Goal: Task Accomplishment & Management: Manage account settings

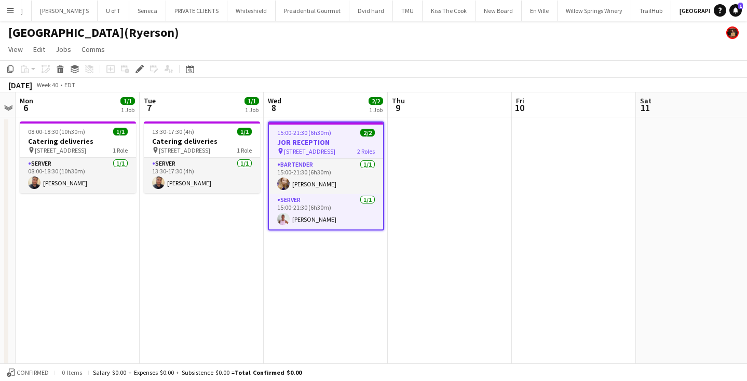
click at [9, 12] on app-icon "Menu" at bounding box center [10, 10] width 8 height 8
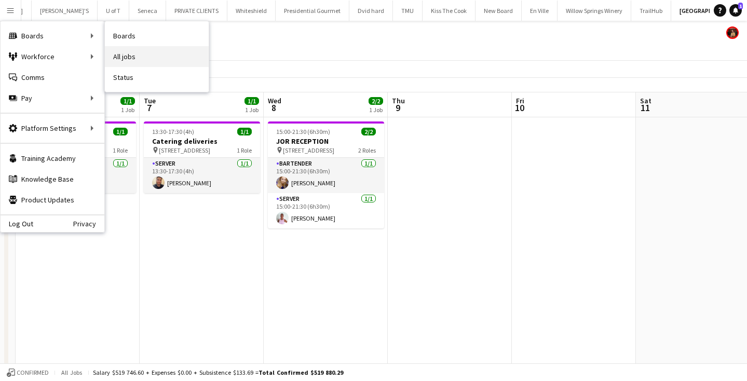
click at [151, 48] on link "All jobs" at bounding box center [157, 56] width 104 height 21
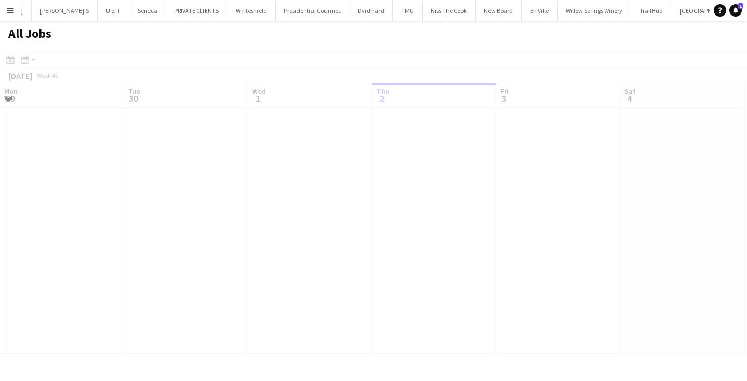
scroll to position [0, 248]
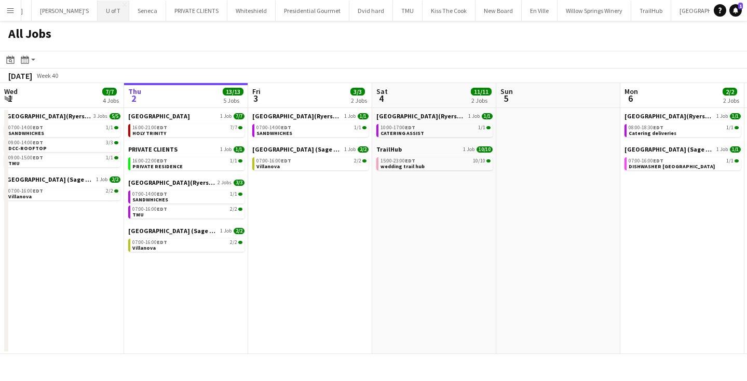
click at [98, 7] on button "U of T Close" at bounding box center [114, 11] width 32 height 20
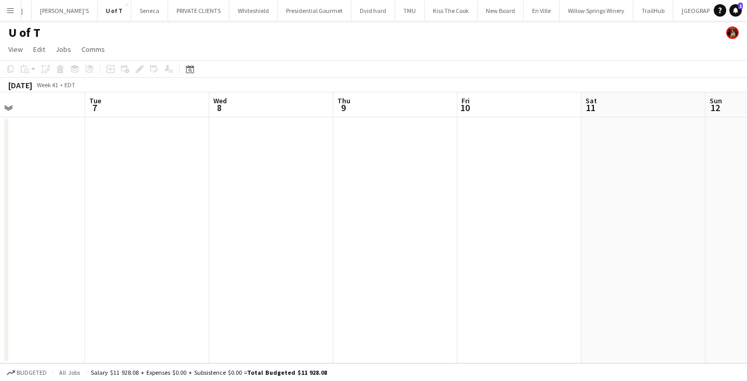
scroll to position [0, 433]
click at [338, 178] on app-date-cell at bounding box center [374, 240] width 124 height 246
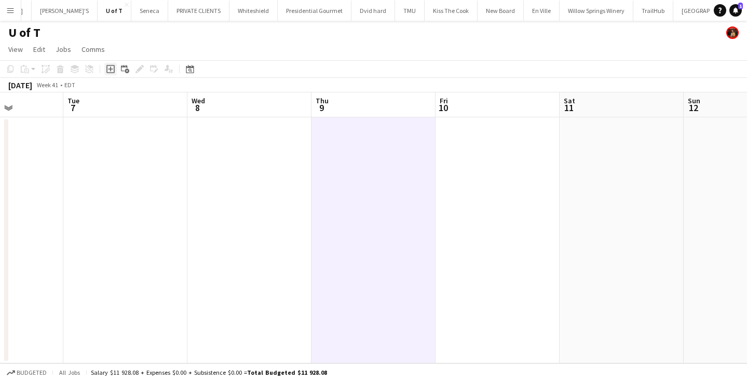
click at [110, 70] on icon "Add job" at bounding box center [110, 69] width 8 height 8
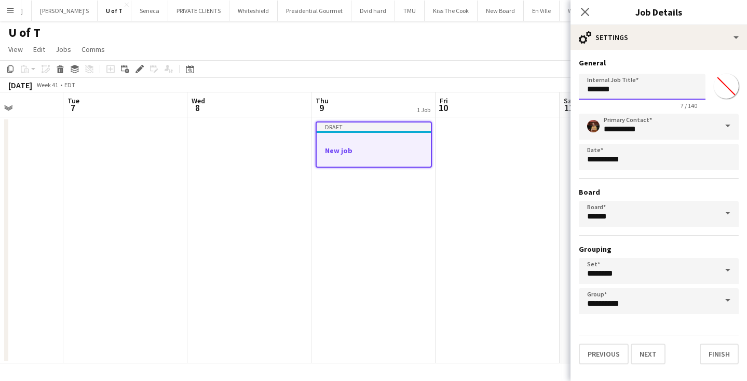
click at [632, 92] on input "*******" at bounding box center [642, 87] width 127 height 26
type input "*"
click at [652, 90] on input "**********" at bounding box center [642, 87] width 127 height 26
click at [700, 89] on input "**********" at bounding box center [642, 87] width 127 height 26
click at [703, 89] on input "**********" at bounding box center [642, 87] width 127 height 26
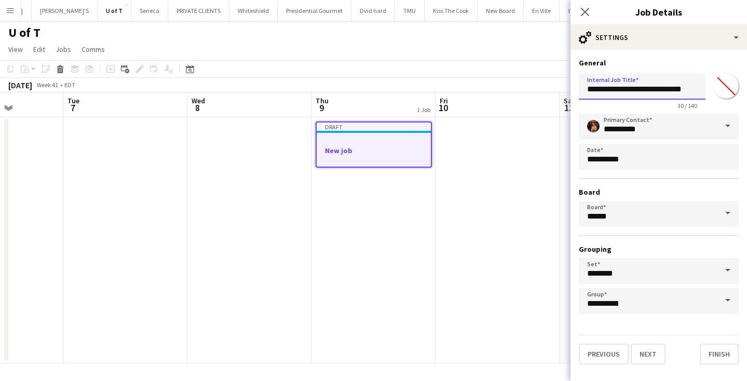
click at [702, 91] on input "**********" at bounding box center [642, 87] width 127 height 26
click at [701, 89] on input "**********" at bounding box center [642, 87] width 127 height 26
type input "**********"
click at [718, 82] on input "*******" at bounding box center [726, 86] width 37 height 37
type input "*******"
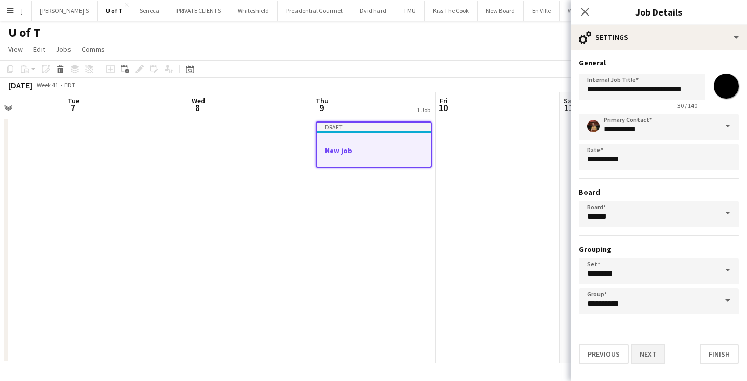
click at [646, 354] on button "Next" at bounding box center [648, 354] width 35 height 21
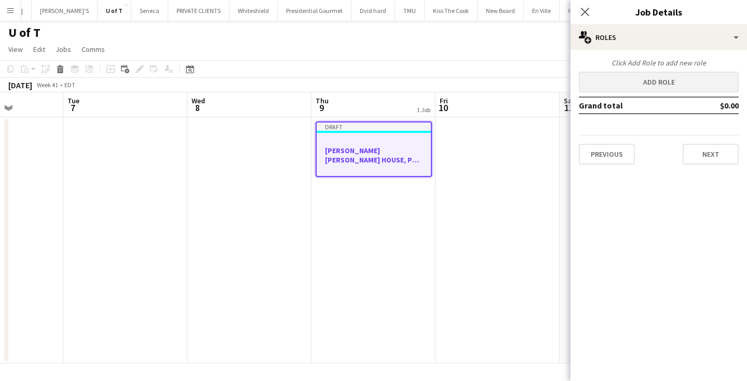
click at [653, 86] on button "Add role" at bounding box center [659, 82] width 160 height 21
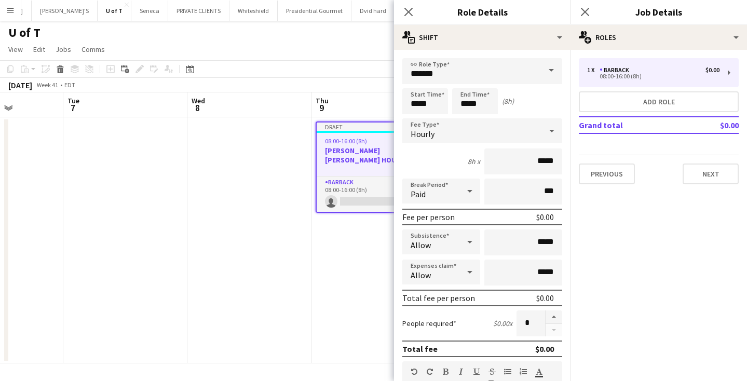
click at [554, 72] on span at bounding box center [552, 70] width 22 height 25
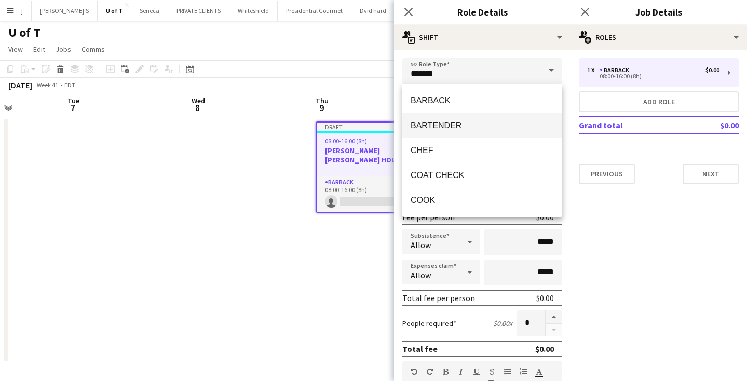
click at [472, 130] on span "BARTENDER" at bounding box center [482, 126] width 143 height 10
type input "*********"
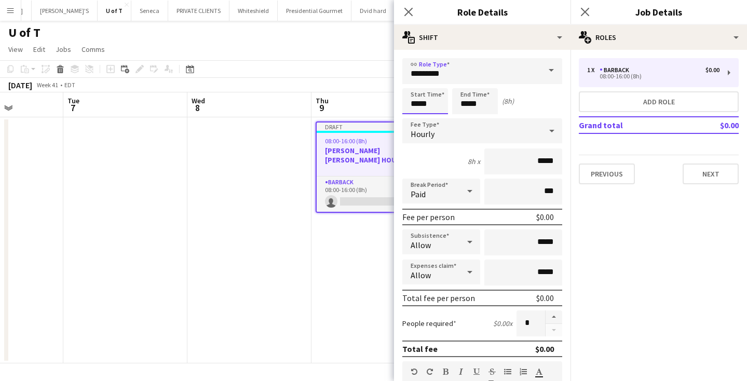
click at [438, 104] on input "*****" at bounding box center [426, 101] width 46 height 26
click at [413, 79] on div at bounding box center [415, 83] width 21 height 10
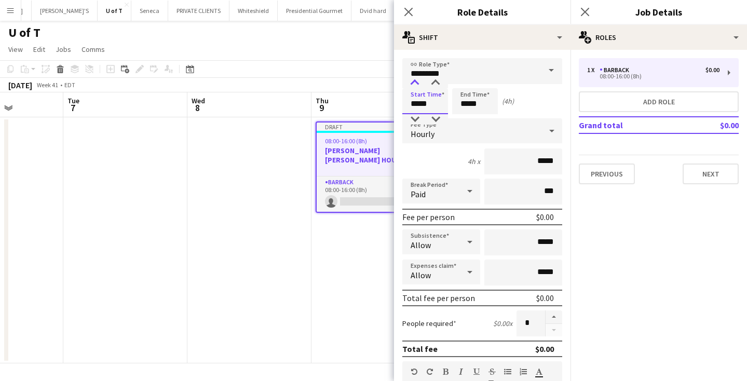
click at [413, 79] on div at bounding box center [415, 83] width 21 height 10
click at [435, 82] on div at bounding box center [435, 83] width 21 height 10
type input "*****"
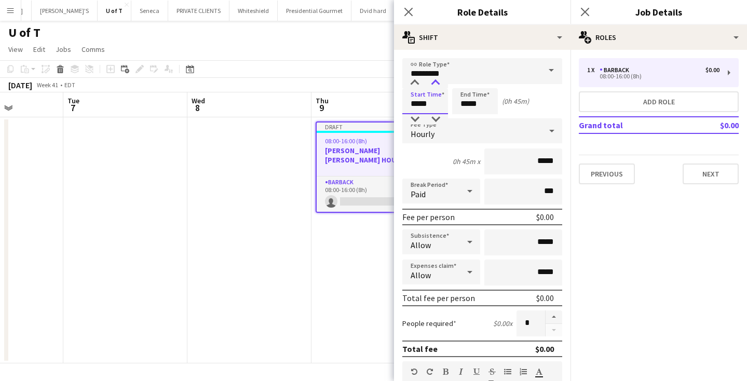
click at [435, 82] on div at bounding box center [435, 83] width 21 height 10
click at [488, 102] on input "*****" at bounding box center [475, 101] width 46 height 26
click at [465, 81] on div at bounding box center [464, 83] width 21 height 10
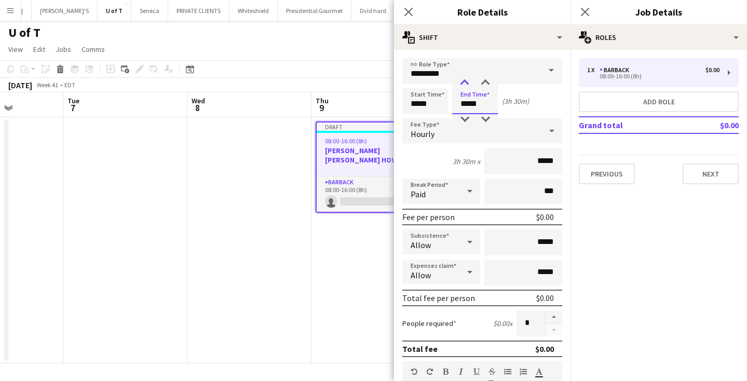
click at [465, 81] on div at bounding box center [464, 83] width 21 height 10
click at [485, 81] on div at bounding box center [485, 83] width 21 height 10
type input "*****"
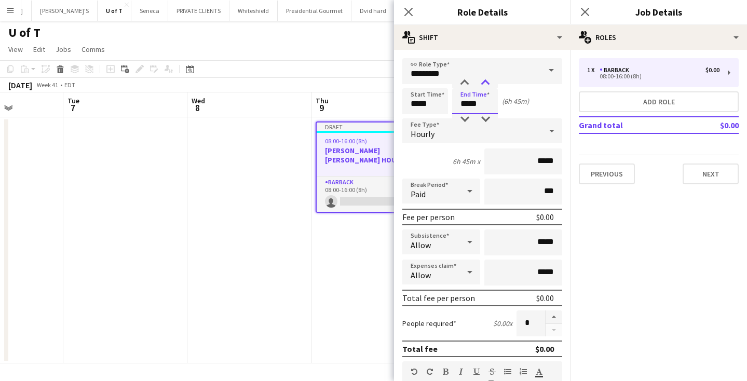
click at [485, 81] on div at bounding box center [485, 83] width 21 height 10
click at [552, 314] on button "button" at bounding box center [554, 318] width 17 height 14
type input "*"
click at [712, 173] on button "Next" at bounding box center [711, 174] width 56 height 21
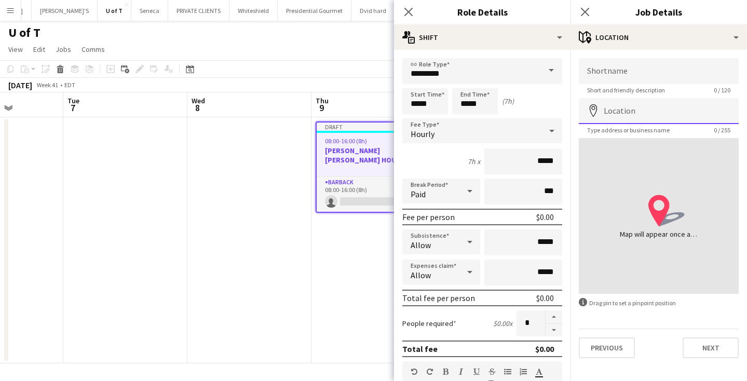
click at [639, 113] on input "Location" at bounding box center [659, 111] width 160 height 26
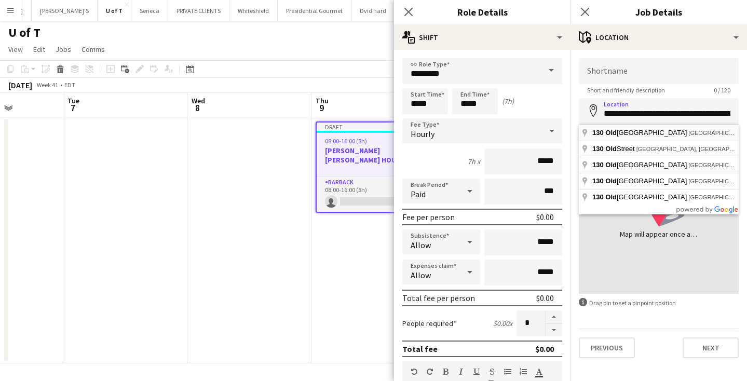
type input "**********"
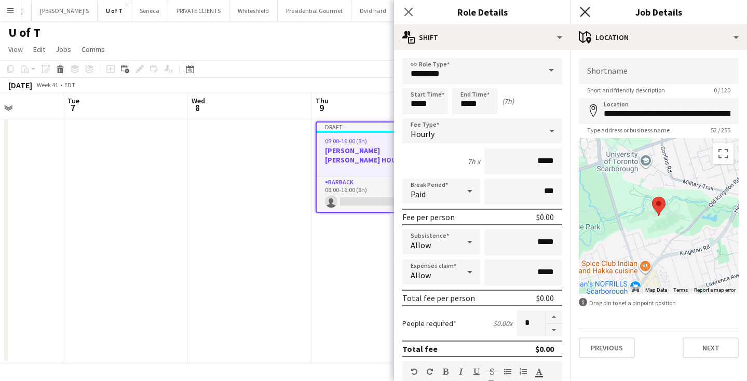
click at [587, 10] on icon at bounding box center [585, 12] width 10 height 10
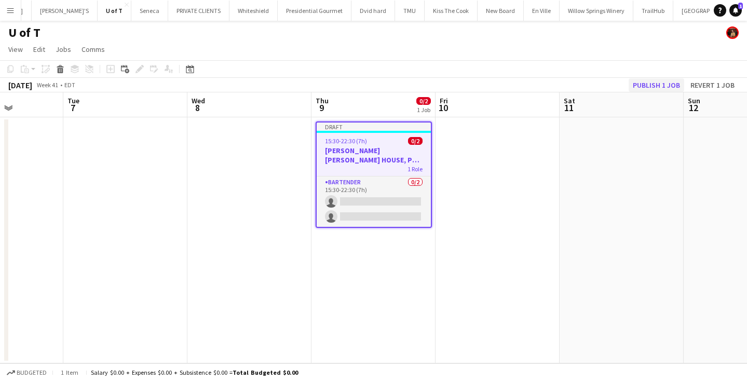
click at [666, 85] on button "Publish 1 job" at bounding box center [657, 85] width 56 height 14
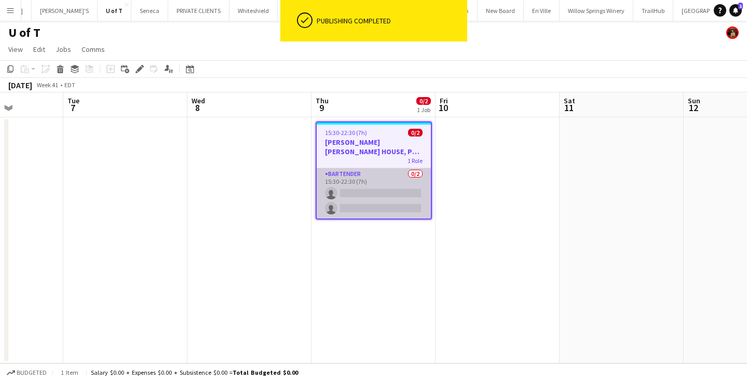
click at [376, 199] on app-card-role "BARTENDER 0/2 15:30-22:30 (7h) single-neutral-actions single-neutral-actions" at bounding box center [374, 193] width 114 height 50
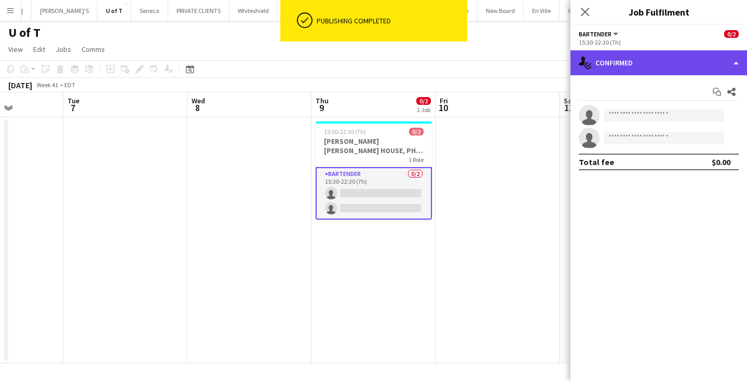
click at [642, 58] on div "single-neutral-actions-check-2 Confirmed" at bounding box center [659, 62] width 177 height 25
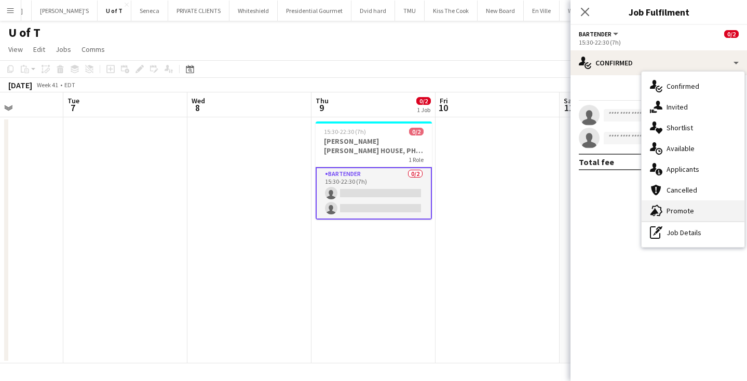
click at [703, 207] on div "advertising-megaphone Promote" at bounding box center [693, 210] width 103 height 21
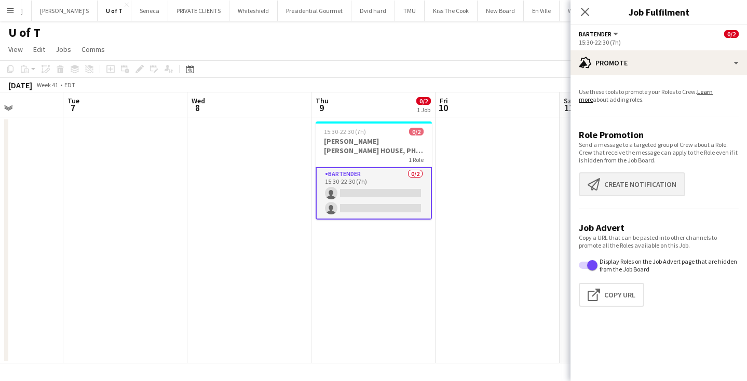
click at [654, 181] on button "Create notification Create notification" at bounding box center [632, 184] width 106 height 24
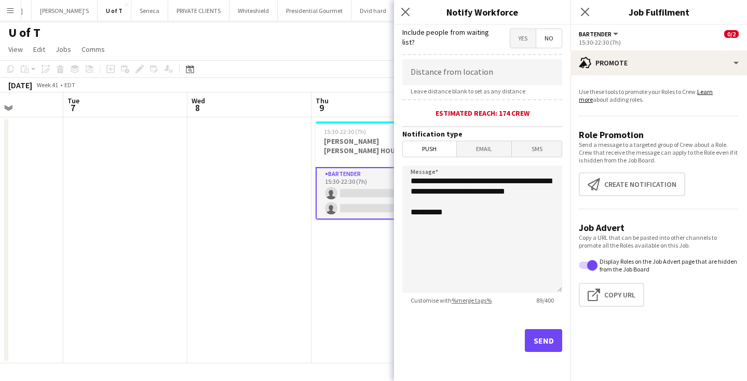
scroll to position [191, 0]
click at [537, 333] on button "Send" at bounding box center [543, 340] width 37 height 23
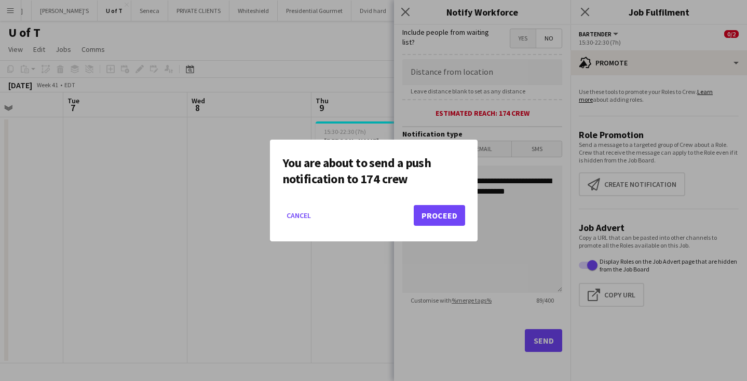
click at [446, 216] on button "Proceed" at bounding box center [439, 215] width 51 height 21
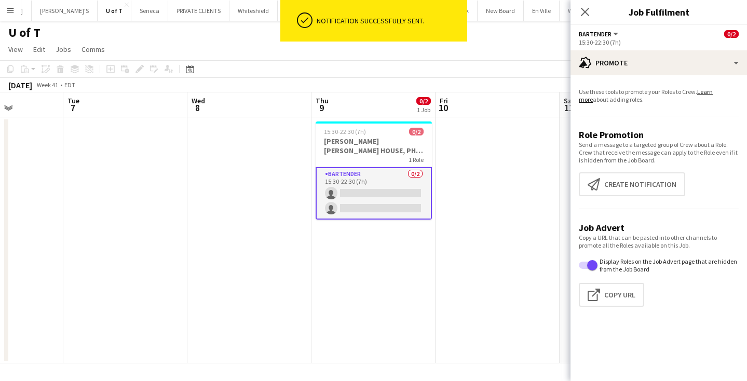
click at [382, 191] on app-card-role "BARTENDER 0/2 15:30-22:30 (7h) single-neutral-actions single-neutral-actions" at bounding box center [374, 193] width 116 height 52
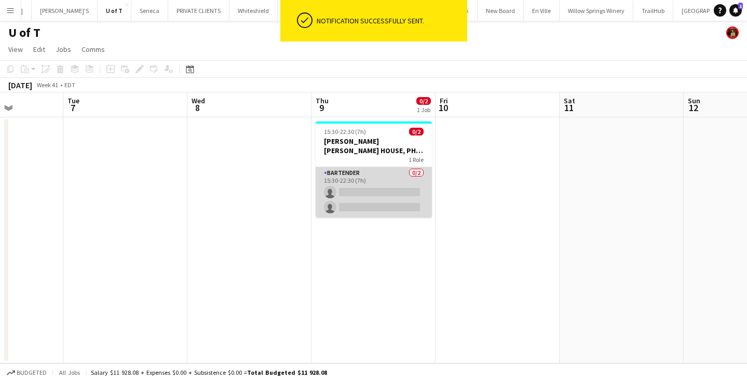
click at [382, 191] on app-card-role "BARTENDER 0/2 15:30-22:30 (7h) single-neutral-actions single-neutral-actions" at bounding box center [374, 192] width 116 height 50
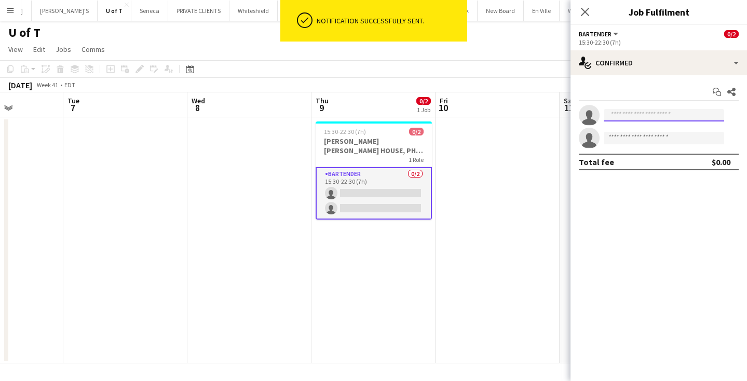
click at [628, 112] on input at bounding box center [664, 115] width 121 height 12
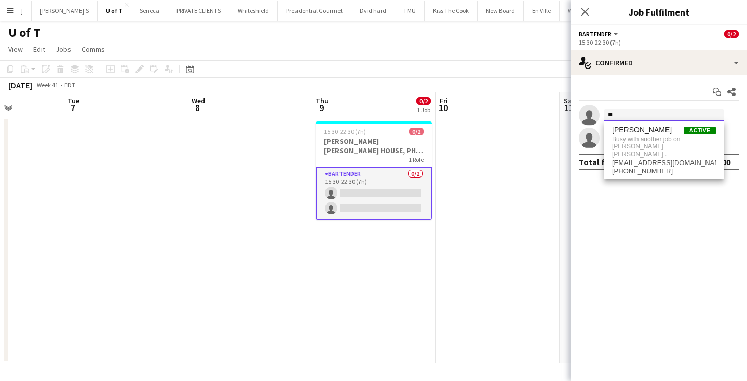
type input "*"
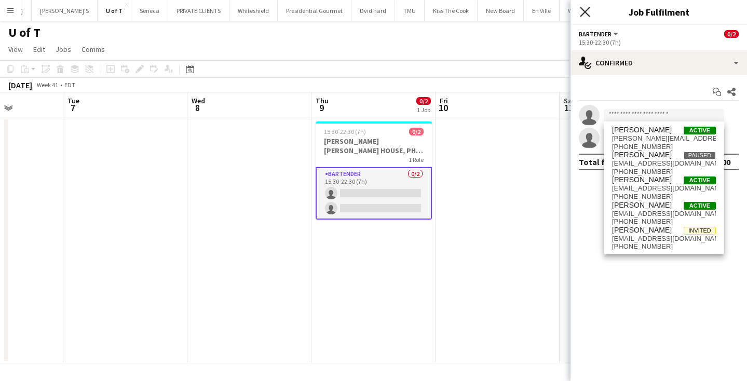
click at [585, 11] on icon at bounding box center [585, 12] width 10 height 10
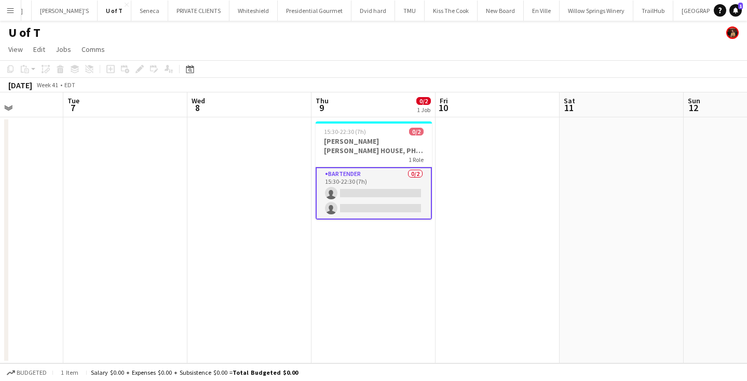
click at [12, 11] on app-icon "Menu" at bounding box center [10, 10] width 8 height 8
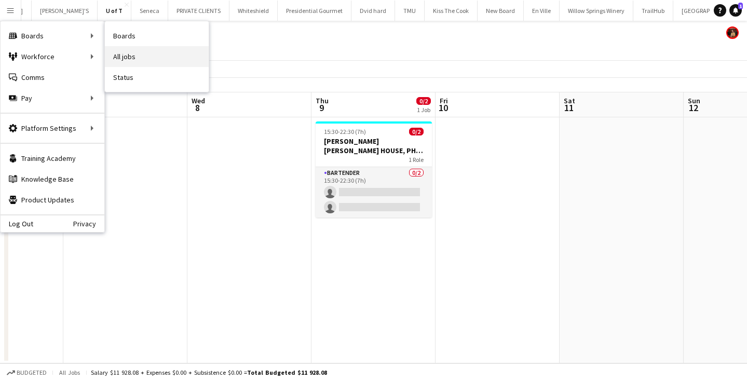
click at [136, 53] on link "All jobs" at bounding box center [157, 56] width 104 height 21
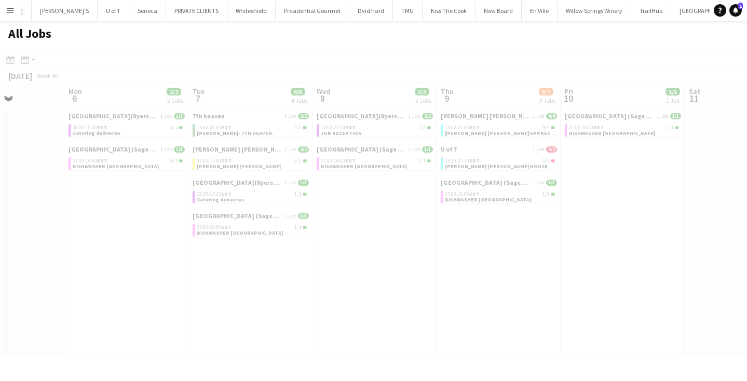
scroll to position [0, 311]
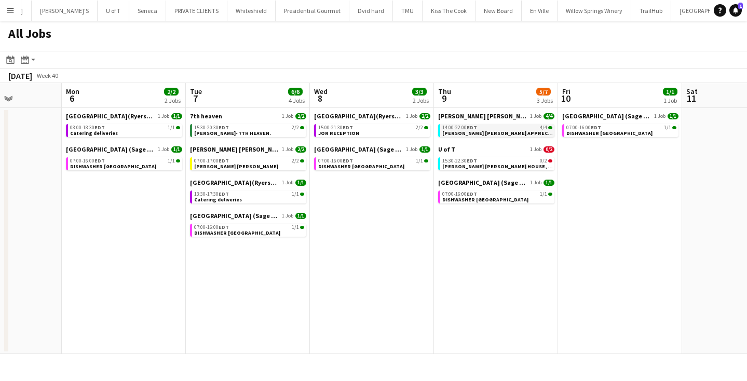
click at [474, 126] on span "EDT" at bounding box center [472, 127] width 10 height 7
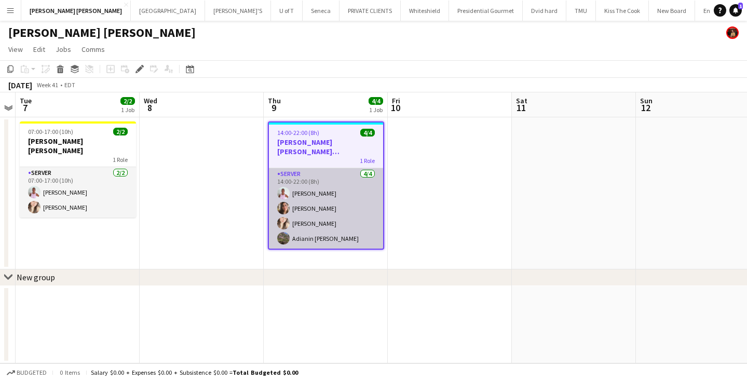
click at [322, 193] on app-card-role "SERVER [DATE] 14:00-22:00 (8h) [PERSON_NAME] [PERSON_NAME] [PERSON_NAME] Adiani…" at bounding box center [326, 208] width 114 height 81
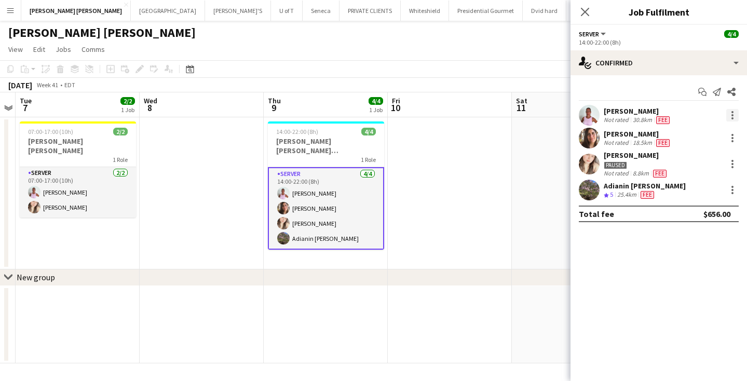
click at [729, 118] on div at bounding box center [733, 115] width 12 height 12
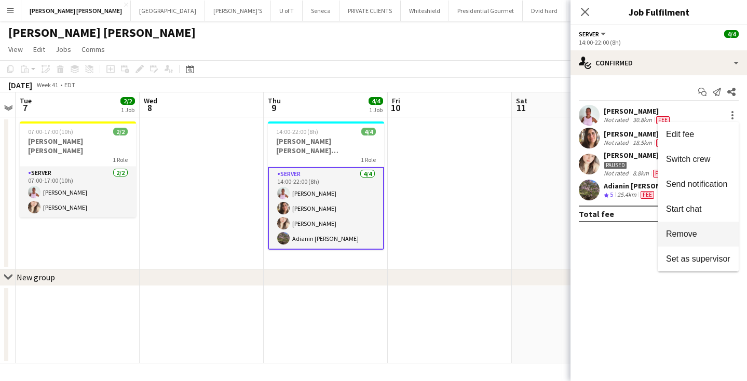
click at [700, 231] on span "Remove" at bounding box center [698, 234] width 64 height 9
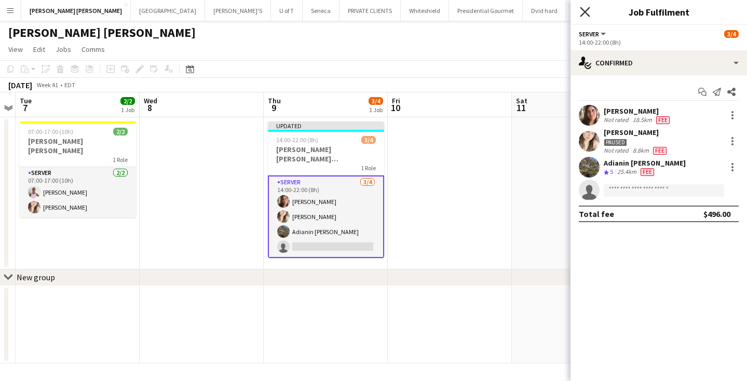
click at [584, 11] on icon at bounding box center [585, 12] width 10 height 10
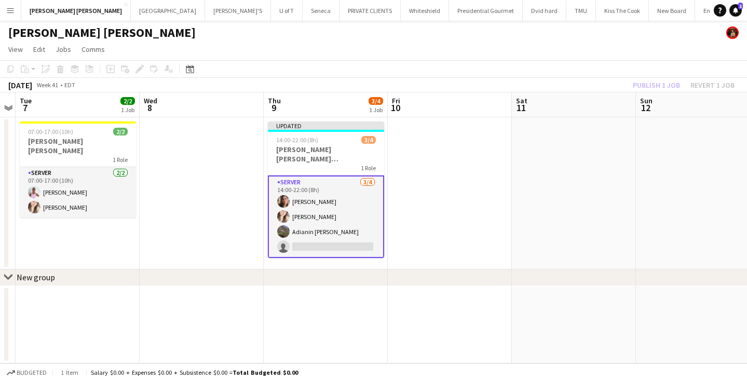
click at [340, 243] on app-card-role "SERVER 3/4 14:00-22:00 (8h) Antonella T. Almeida Dayanis Garcia Aguiar Adianin …" at bounding box center [326, 217] width 116 height 83
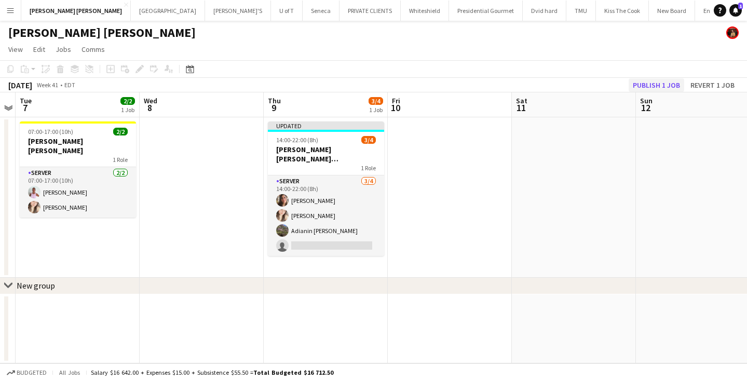
click at [662, 86] on button "Publish 1 job" at bounding box center [657, 85] width 56 height 14
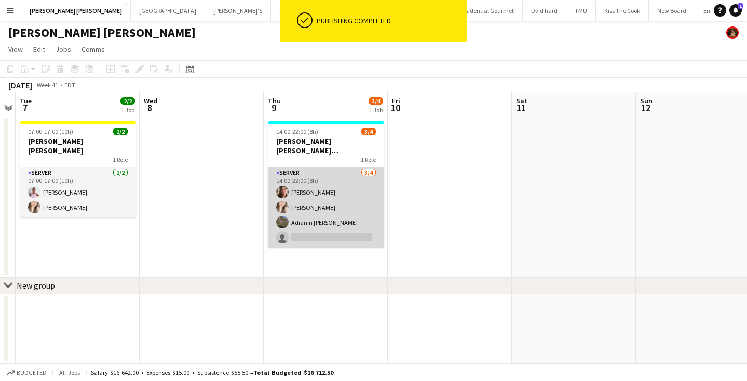
click at [336, 236] on app-card-role "SERVER 3/4 14:00-22:00 (8h) Antonella T. Almeida Dayanis Garcia Aguiar Adianin …" at bounding box center [326, 207] width 116 height 81
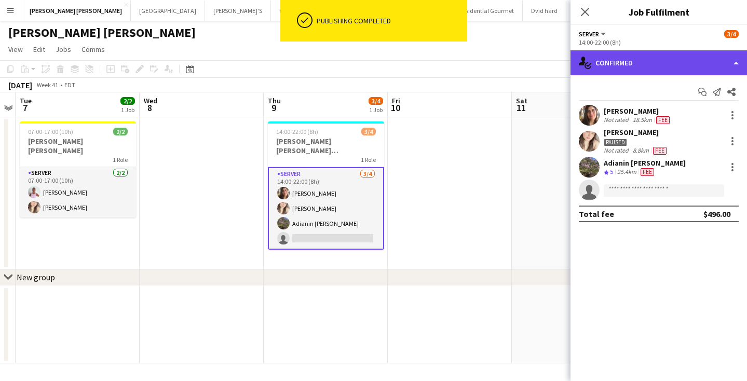
click at [658, 59] on div "single-neutral-actions-check-2 Confirmed" at bounding box center [659, 62] width 177 height 25
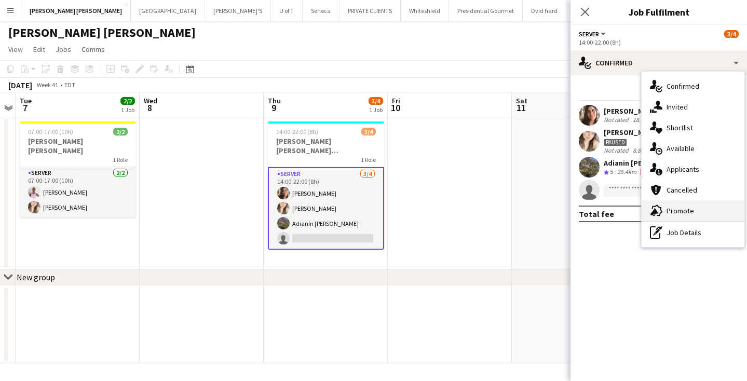
click at [683, 205] on div "advertising-megaphone Promote" at bounding box center [693, 210] width 103 height 21
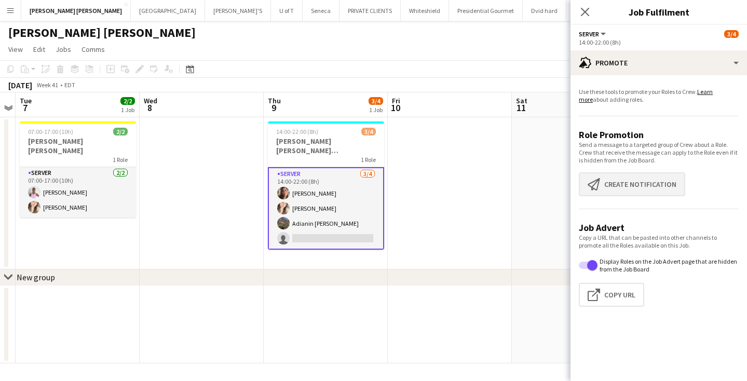
click at [650, 189] on button "Create notification Create notification" at bounding box center [632, 184] width 106 height 24
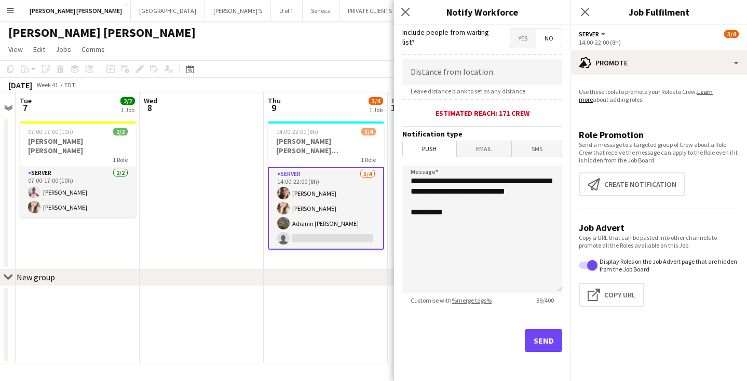
scroll to position [191, 0]
click at [542, 343] on button "Send" at bounding box center [543, 340] width 37 height 23
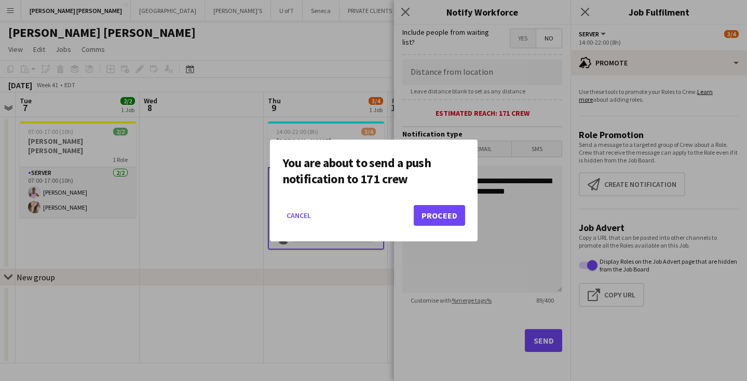
click at [432, 220] on button "Proceed" at bounding box center [439, 215] width 51 height 21
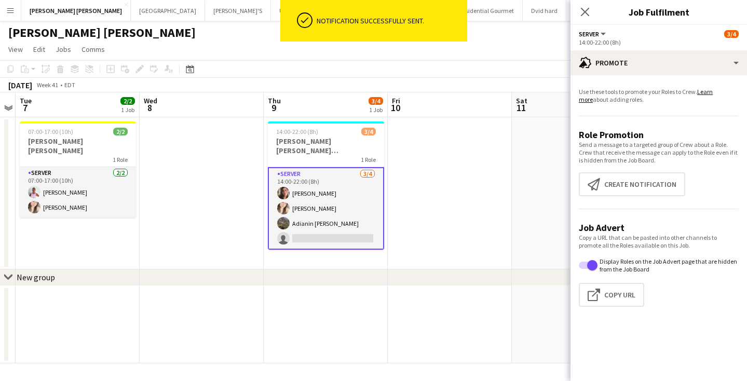
click at [13, 13] on app-icon "Menu" at bounding box center [10, 10] width 8 height 8
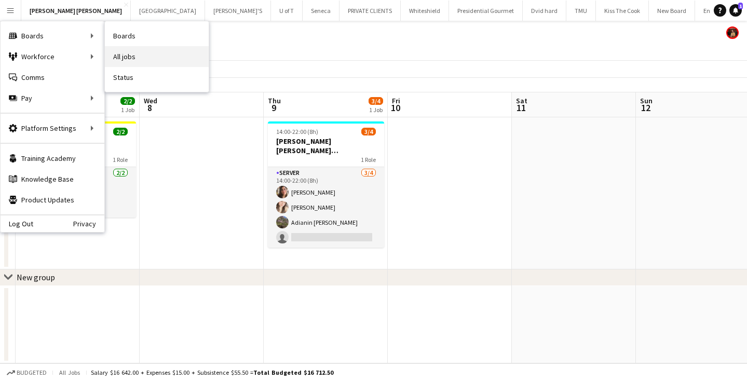
click at [137, 48] on link "All jobs" at bounding box center [157, 56] width 104 height 21
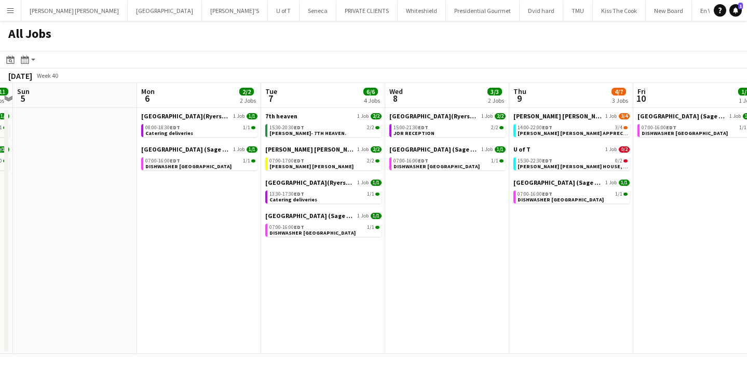
scroll to position [0, 485]
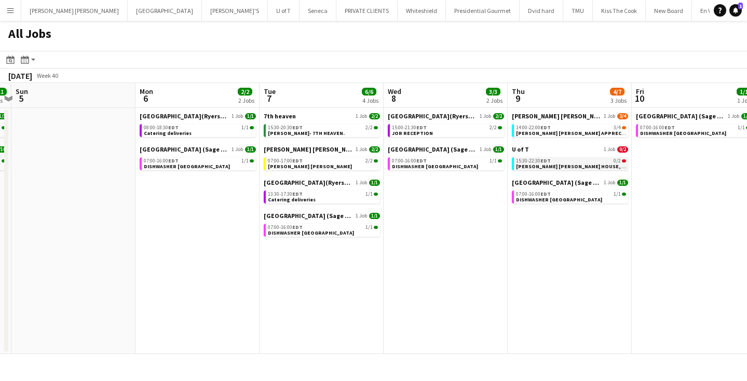
click at [557, 164] on span "[PERSON_NAME] [PERSON_NAME] HOUSE, PHIL CLIENT" at bounding box center [584, 166] width 136 height 7
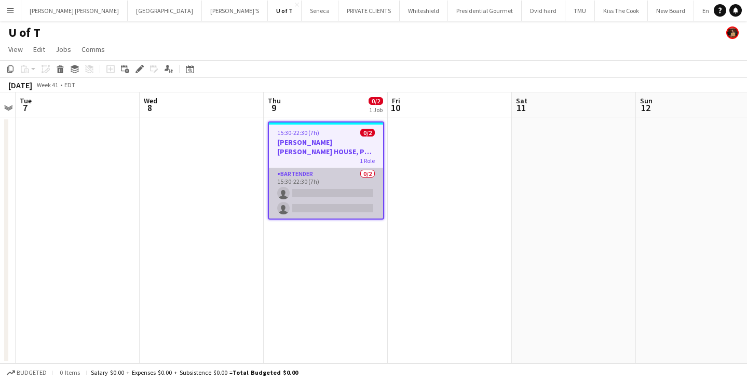
click at [318, 202] on app-card-role "BARTENDER 0/2 15:30-22:30 (7h) single-neutral-actions single-neutral-actions" at bounding box center [326, 193] width 114 height 50
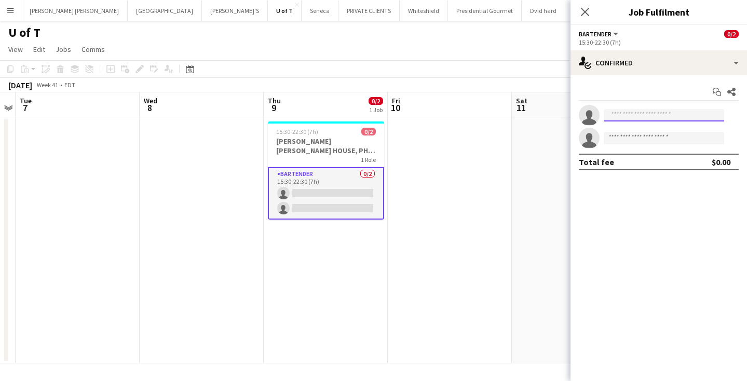
click at [645, 114] on input at bounding box center [664, 115] width 121 height 12
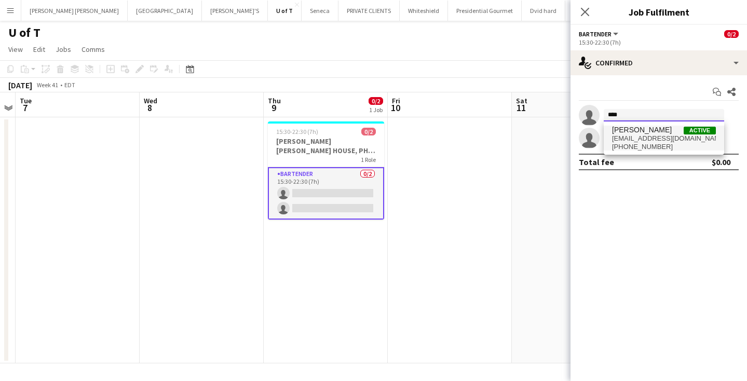
type input "****"
click at [651, 131] on span "[PERSON_NAME]" at bounding box center [642, 130] width 60 height 9
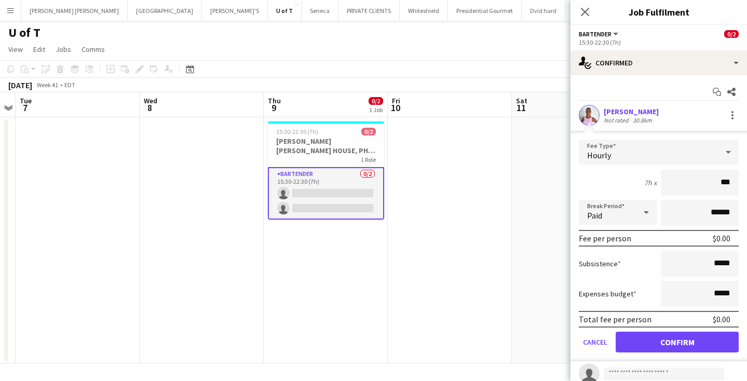
type input "**"
type input "***"
click at [661, 336] on button "Confirm" at bounding box center [677, 342] width 123 height 21
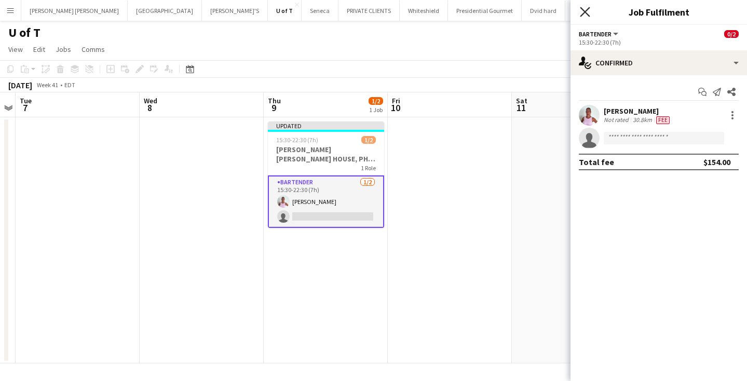
click at [585, 10] on icon "Close pop-in" at bounding box center [585, 12] width 10 height 10
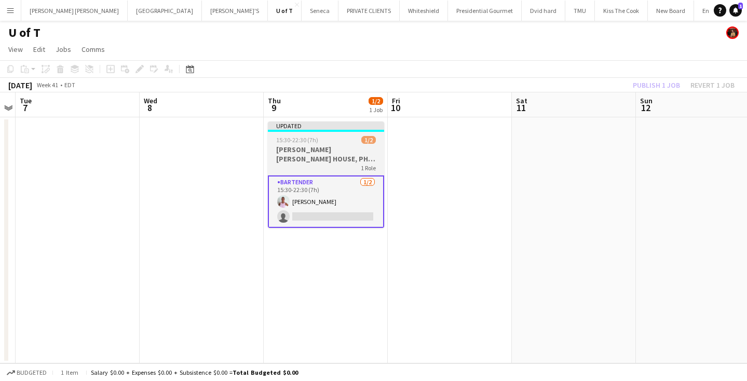
click at [326, 141] on div "15:30-22:30 (7h) 1/2" at bounding box center [326, 140] width 116 height 8
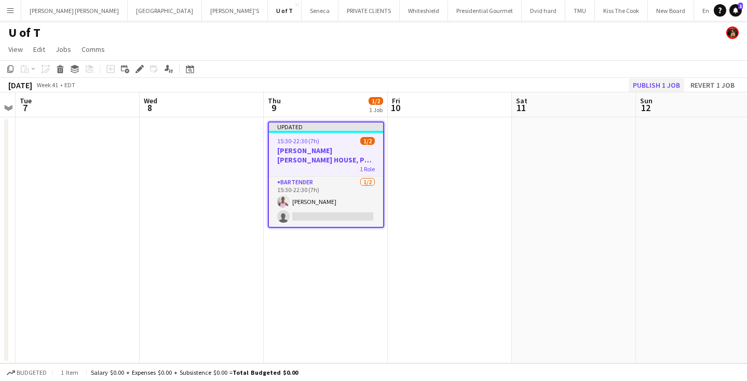
click at [658, 82] on button "Publish 1 job" at bounding box center [657, 85] width 56 height 14
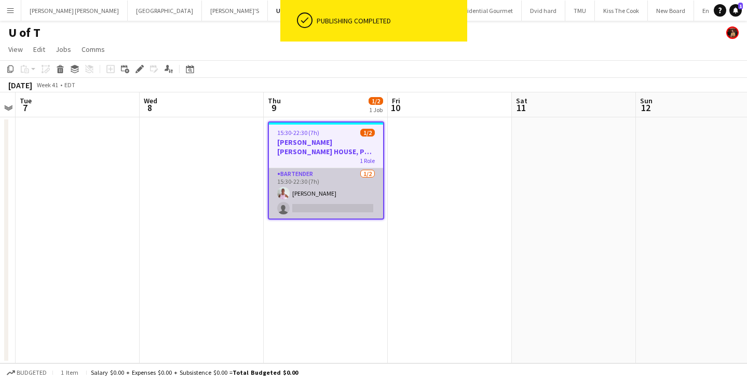
click at [319, 208] on app-card-role "BARTENDER 1/2 15:30-22:30 (7h) Vicky Stimac single-neutral-actions" at bounding box center [326, 193] width 114 height 50
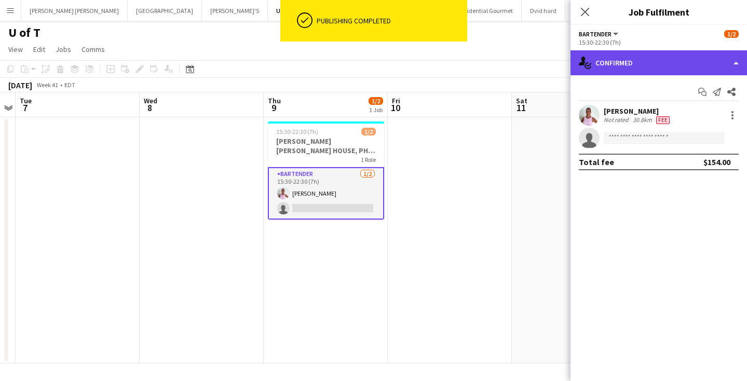
click at [657, 62] on div "single-neutral-actions-check-2 Confirmed" at bounding box center [659, 62] width 177 height 25
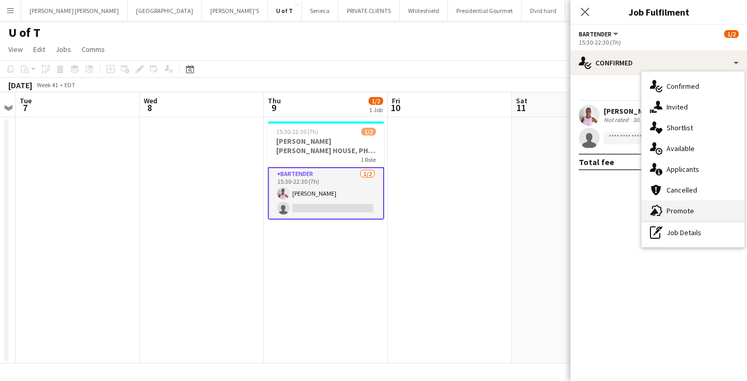
click at [686, 214] on span "Promote" at bounding box center [681, 210] width 28 height 9
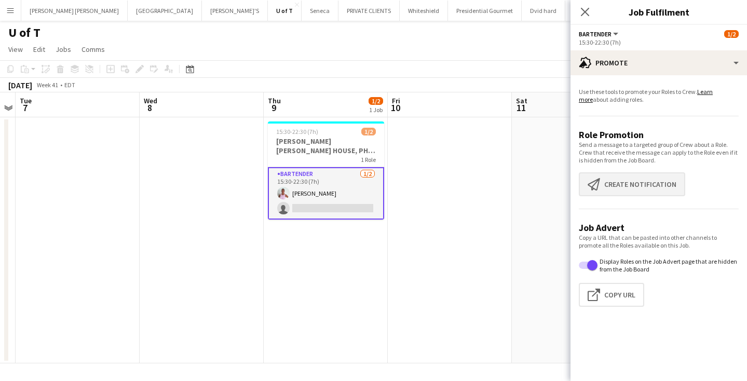
click at [644, 185] on button "Create notification Create notification" at bounding box center [632, 184] width 106 height 24
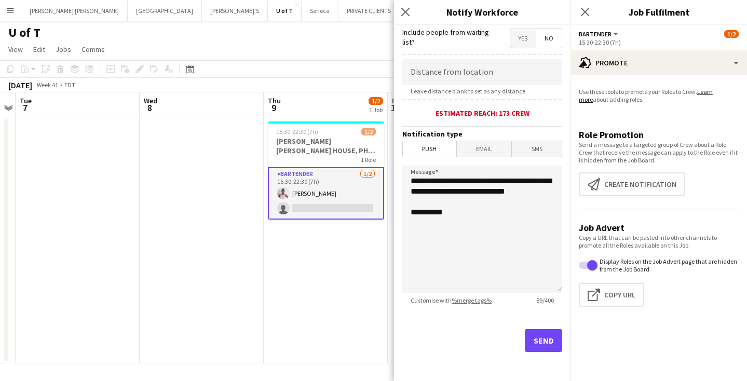
scroll to position [191, 0]
click at [538, 346] on button "Send" at bounding box center [543, 340] width 37 height 23
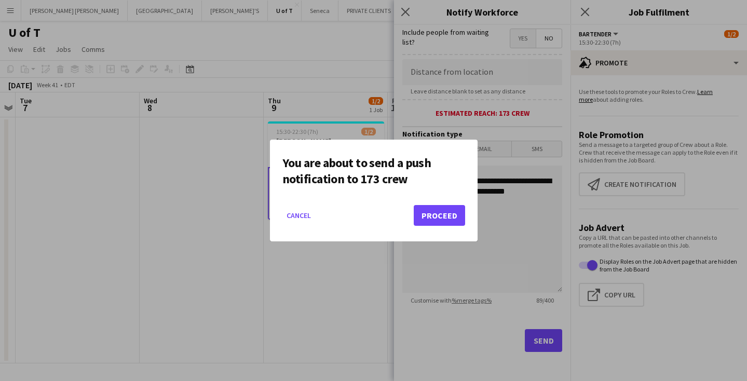
click at [440, 216] on button "Proceed" at bounding box center [439, 215] width 51 height 21
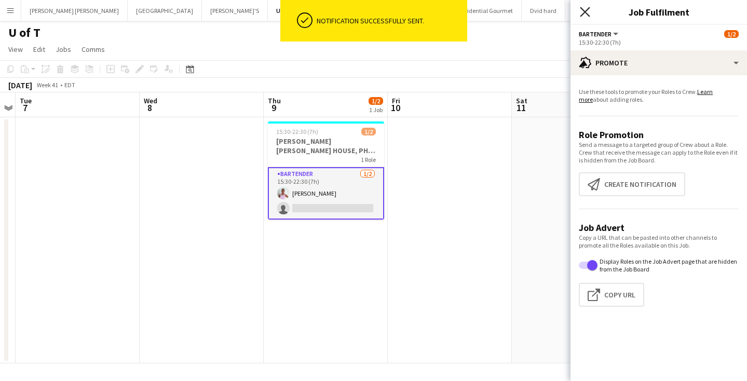
click at [583, 9] on icon at bounding box center [585, 12] width 10 height 10
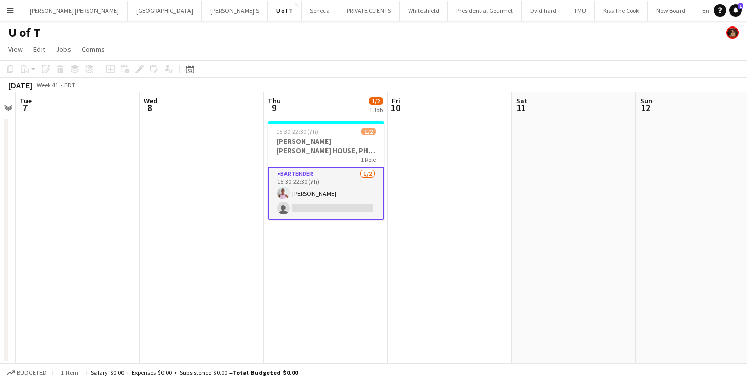
click at [321, 206] on app-card-role "BARTENDER 1/2 15:30-22:30 (7h) Vicky Stimac single-neutral-actions" at bounding box center [326, 193] width 116 height 52
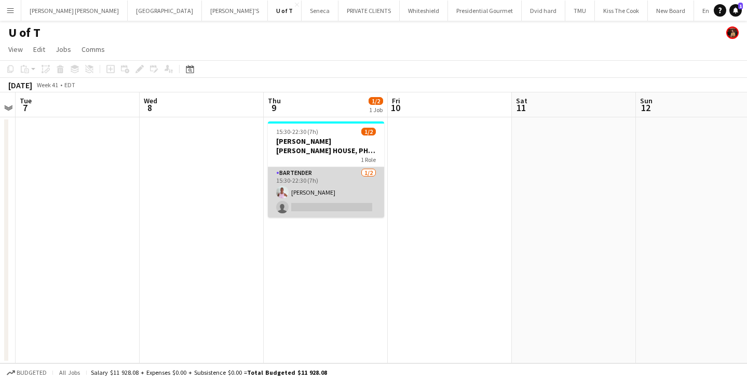
click at [321, 206] on app-card-role "BARTENDER [DATE] 15:30-22:30 (7h) [PERSON_NAME] single-neutral-actions" at bounding box center [326, 192] width 116 height 50
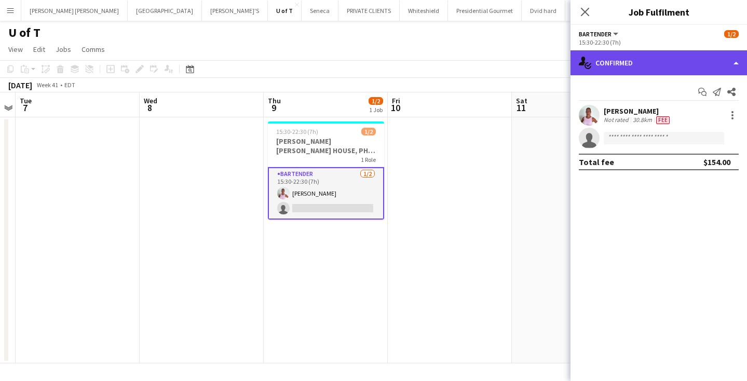
click at [646, 60] on div "single-neutral-actions-check-2 Confirmed" at bounding box center [659, 62] width 177 height 25
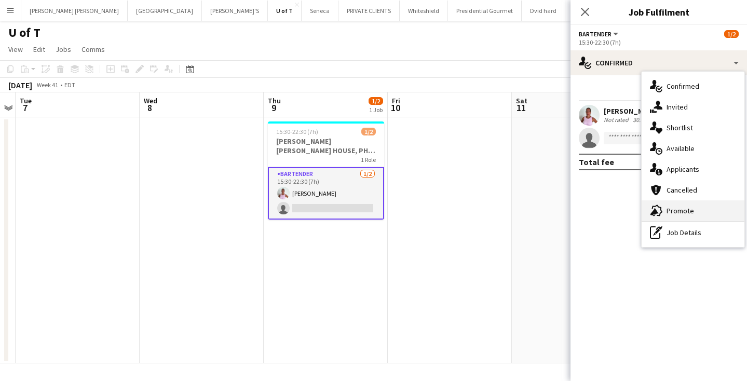
click at [706, 210] on div "advertising-megaphone Promote" at bounding box center [693, 210] width 103 height 21
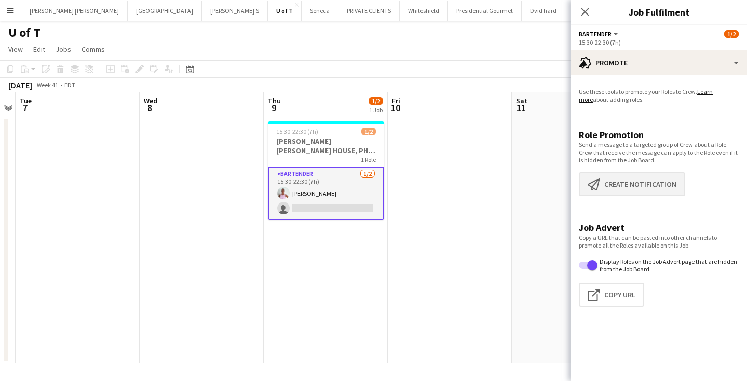
click at [646, 181] on button "Create notification Create notification" at bounding box center [632, 184] width 106 height 24
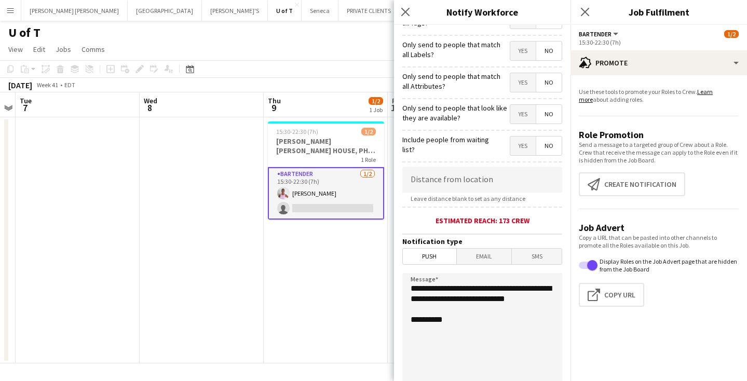
scroll to position [144, 0]
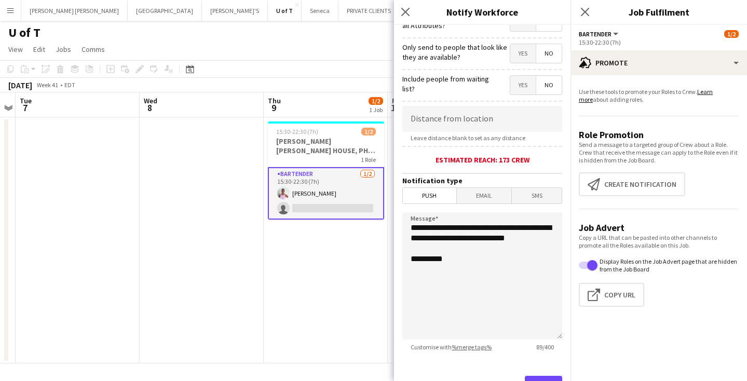
click at [544, 379] on button "Send" at bounding box center [543, 387] width 37 height 23
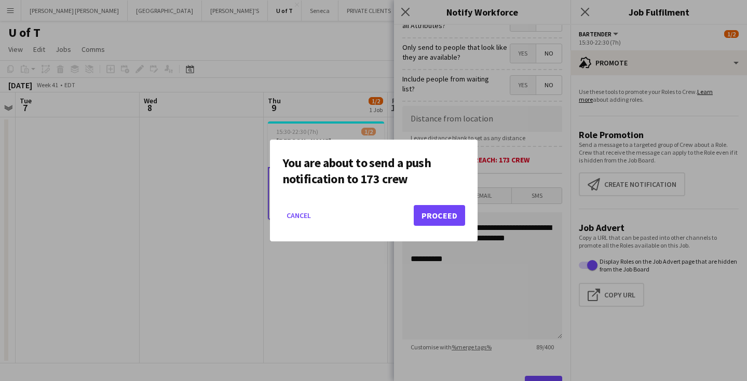
click at [443, 211] on button "Proceed" at bounding box center [439, 215] width 51 height 21
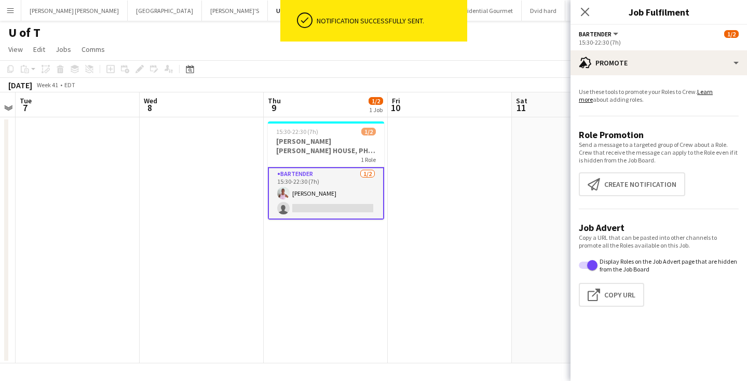
click at [14, 8] on app-icon "Menu" at bounding box center [10, 10] width 8 height 8
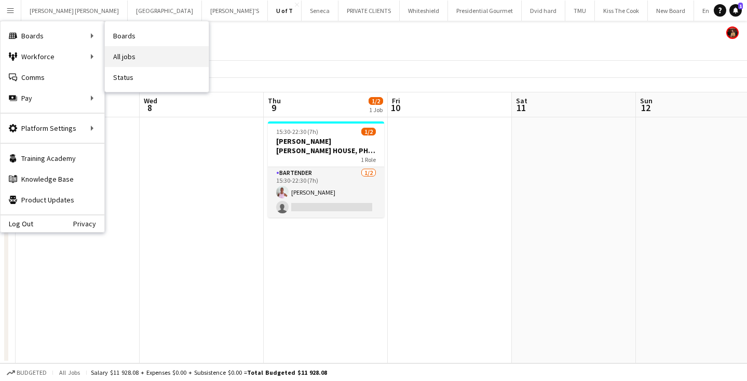
click at [138, 50] on link "All jobs" at bounding box center [157, 56] width 104 height 21
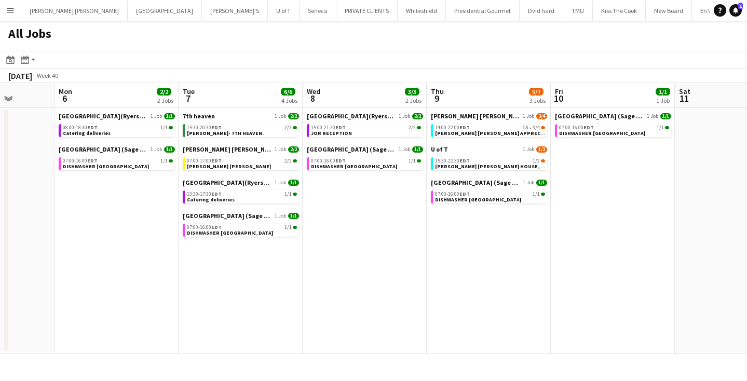
scroll to position [0, 327]
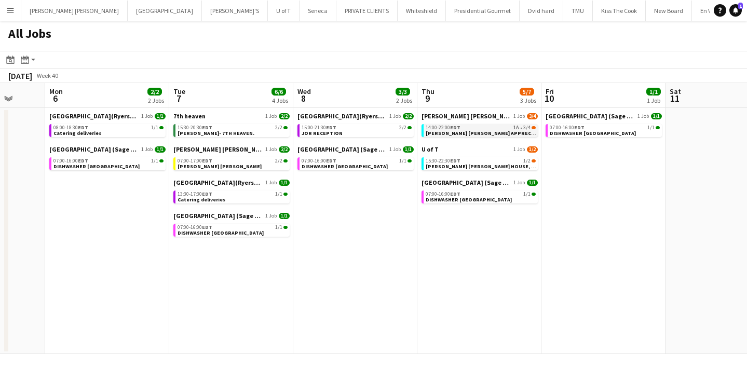
click at [470, 127] on div "14:00-22:00 EDT 1A • 3/4" at bounding box center [481, 127] width 110 height 5
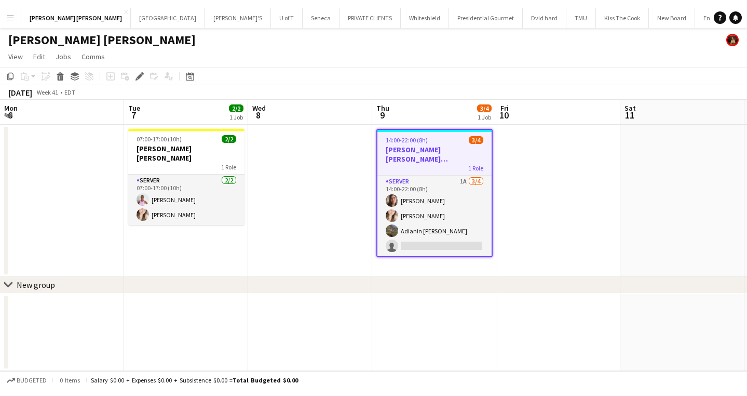
scroll to position [0, 357]
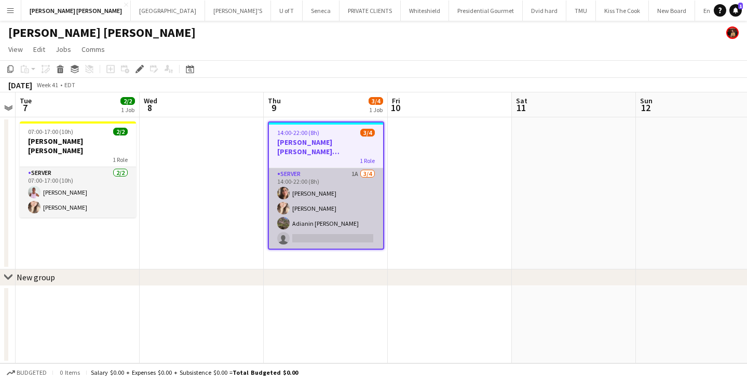
click at [328, 236] on app-card-role "SERVER 1A 3/4 14:00-22:00 (8h) Antonella T. Almeida Dayanis Garcia Aguiar Adian…" at bounding box center [326, 208] width 114 height 81
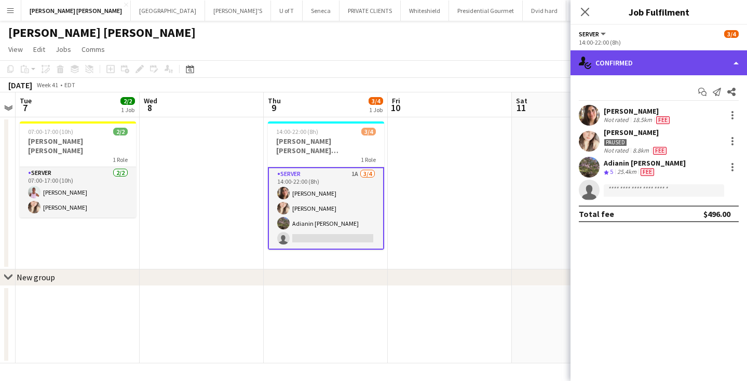
click at [653, 59] on div "single-neutral-actions-check-2 Confirmed" at bounding box center [659, 62] width 177 height 25
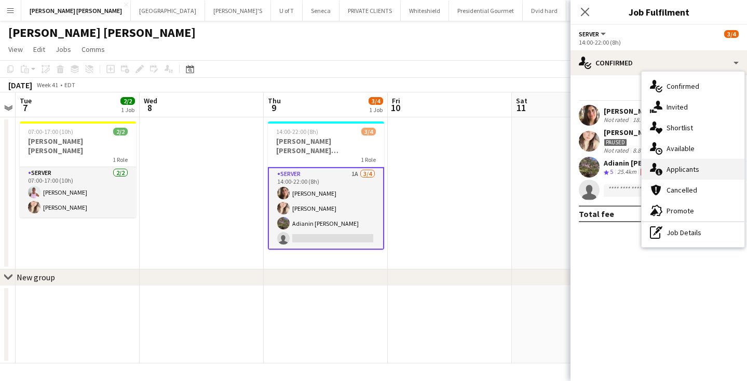
click at [702, 168] on div "single-neutral-actions-information Applicants" at bounding box center [693, 169] width 103 height 21
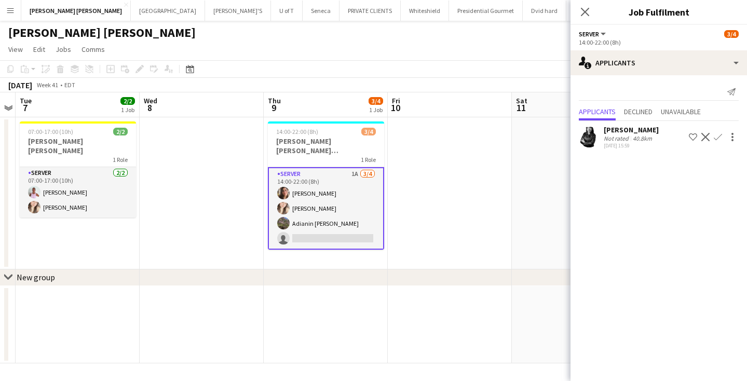
click at [719, 136] on app-icon "Confirm" at bounding box center [718, 137] width 8 height 8
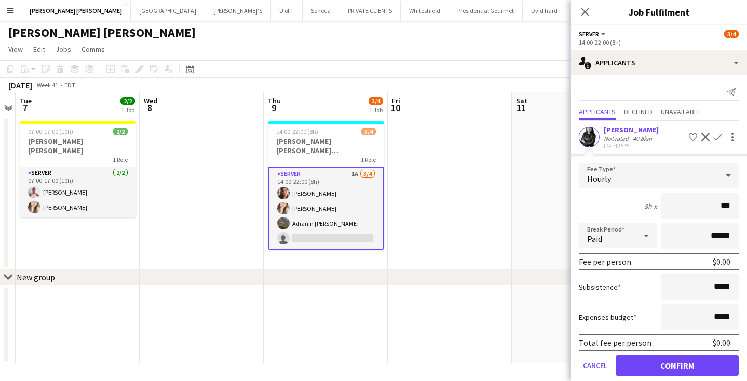
type input "**"
type input "***"
click at [668, 361] on button "Confirm" at bounding box center [677, 365] width 123 height 21
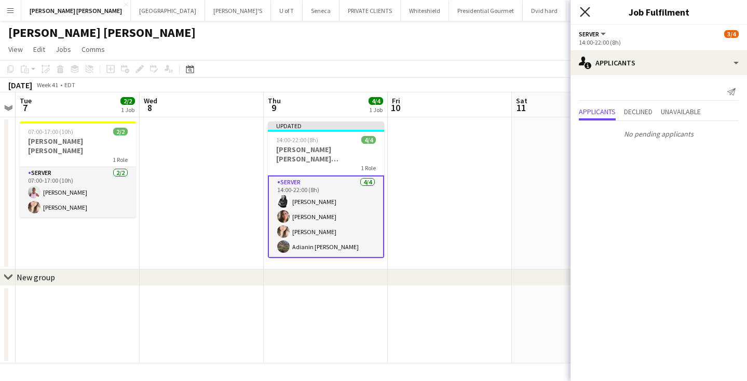
click at [586, 9] on icon "Close pop-in" at bounding box center [585, 12] width 10 height 10
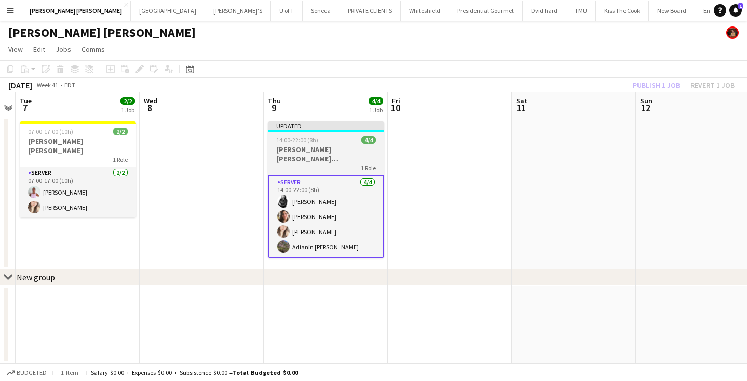
click at [325, 163] on h3 "[PERSON_NAME] [PERSON_NAME] APPRECIATION" at bounding box center [326, 154] width 116 height 19
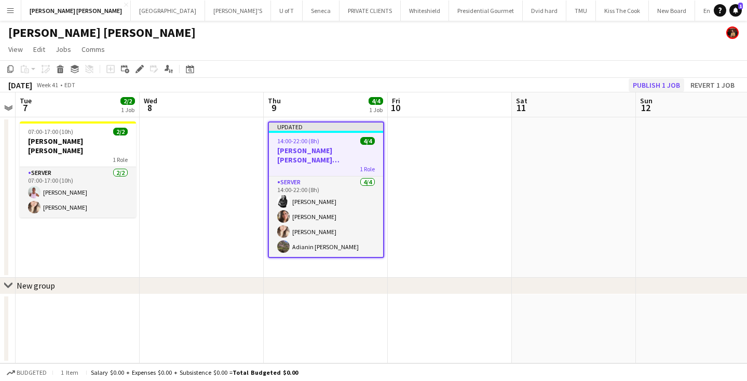
click at [660, 82] on button "Publish 1 job" at bounding box center [657, 85] width 56 height 14
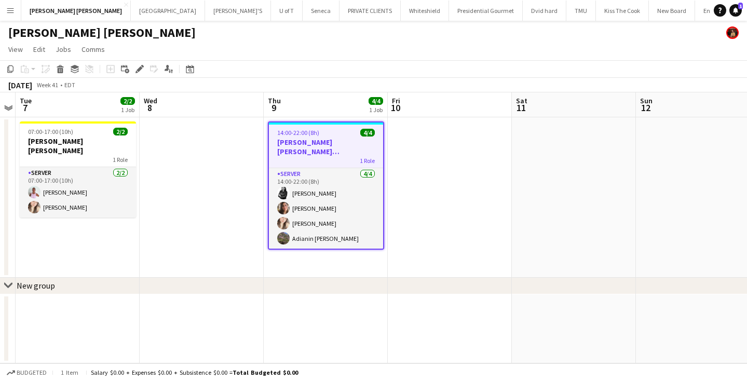
click at [8, 7] on app-icon "Menu" at bounding box center [10, 10] width 8 height 8
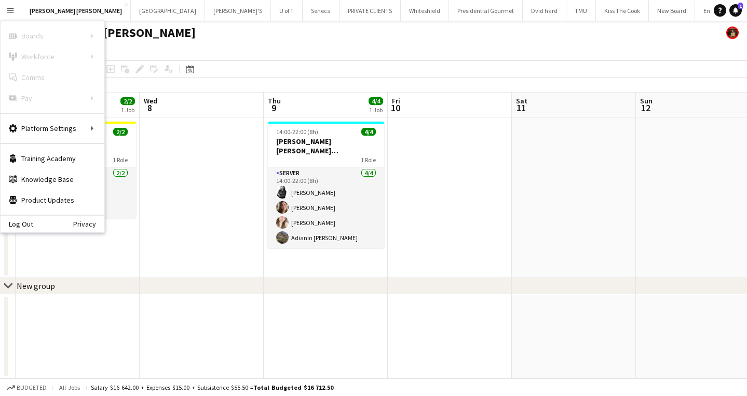
click at [11, 9] on app-icon "Menu" at bounding box center [10, 10] width 8 height 8
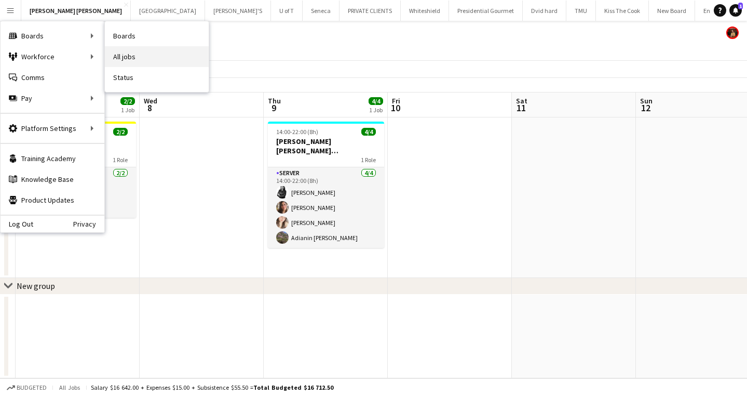
click at [142, 50] on link "All jobs" at bounding box center [157, 56] width 104 height 21
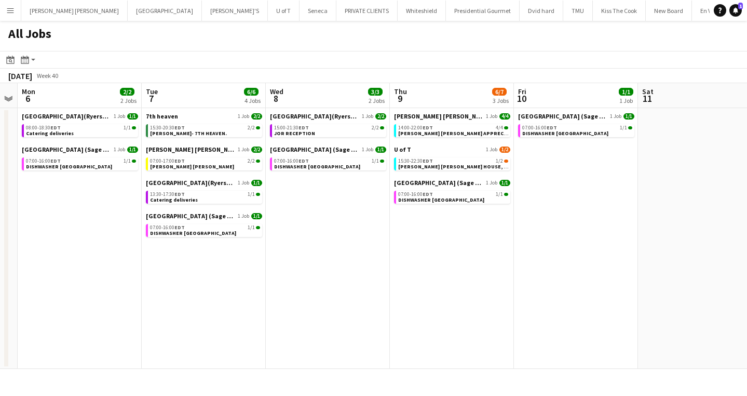
scroll to position [0, 356]
click at [474, 163] on span "[PERSON_NAME] [PERSON_NAME] HOUSE, PHIL CLIENT" at bounding box center [465, 166] width 136 height 7
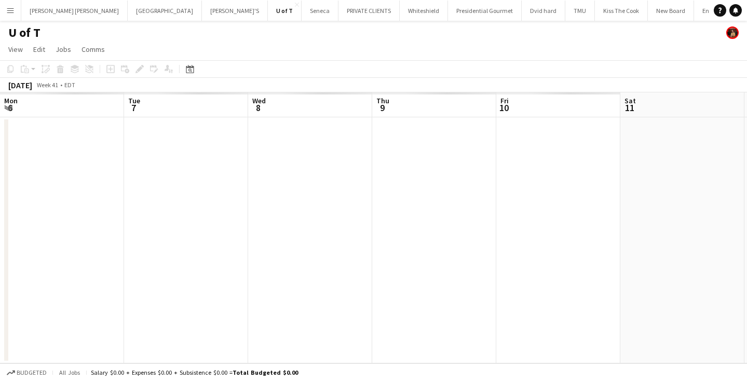
scroll to position [0, 357]
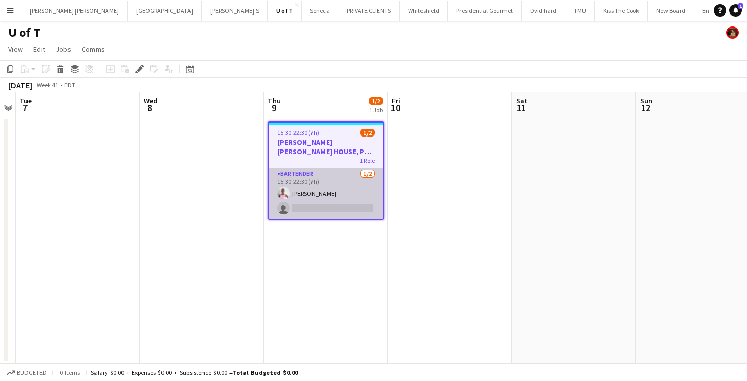
click at [343, 209] on app-card-role "BARTENDER 1/2 15:30-22:30 (7h) Vicky Stimac single-neutral-actions" at bounding box center [326, 193] width 114 height 50
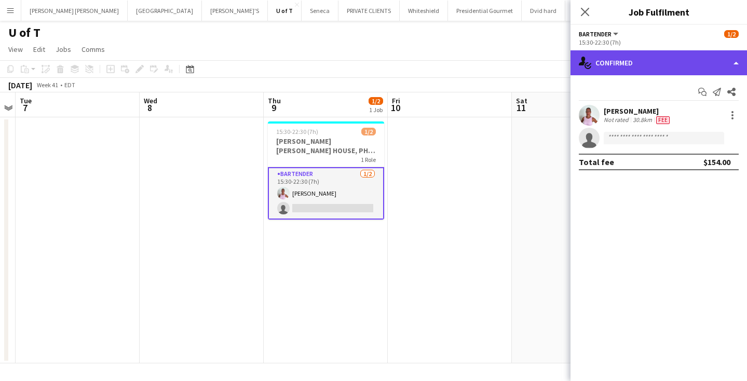
click at [677, 64] on div "single-neutral-actions-check-2 Confirmed" at bounding box center [659, 62] width 177 height 25
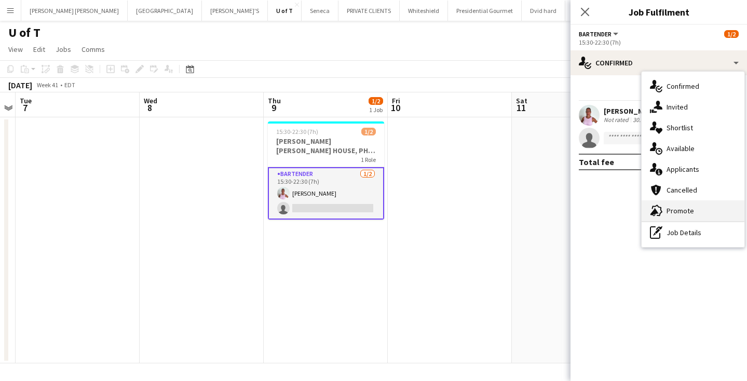
click at [717, 206] on div "advertising-megaphone Promote" at bounding box center [693, 210] width 103 height 21
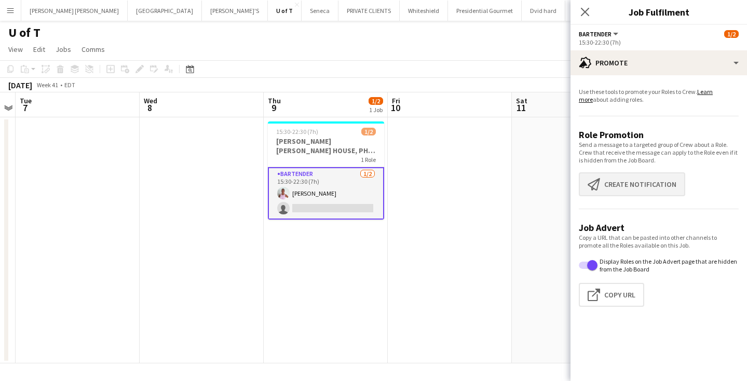
click at [660, 183] on button "Create notification Create notification" at bounding box center [632, 184] width 106 height 24
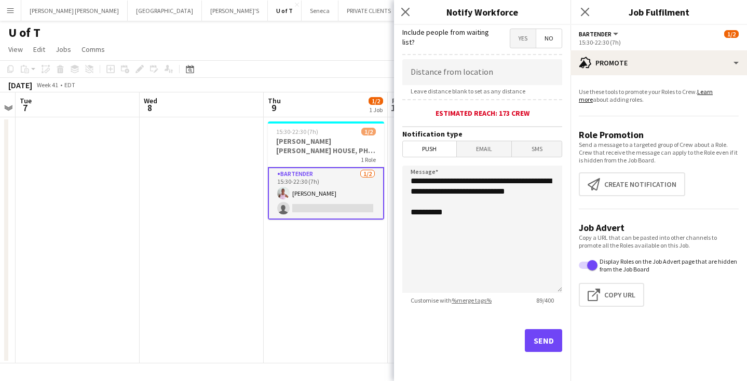
scroll to position [191, 0]
click at [542, 333] on button "Send" at bounding box center [543, 340] width 37 height 23
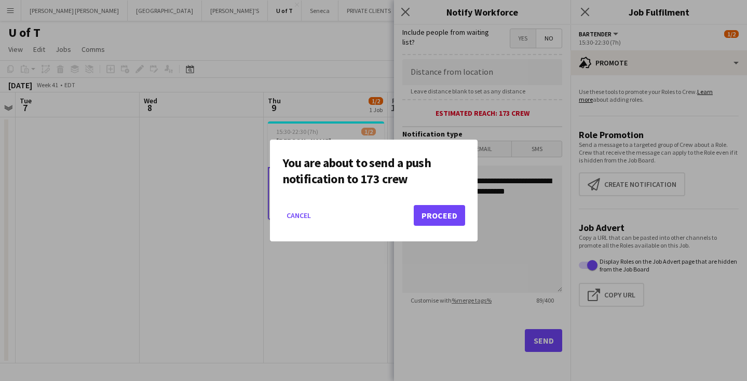
click at [435, 215] on button "Proceed" at bounding box center [439, 215] width 51 height 21
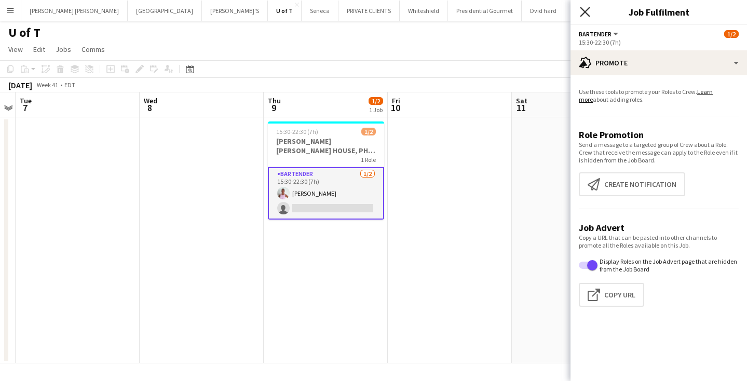
click at [584, 10] on icon "Close pop-in" at bounding box center [585, 12] width 10 height 10
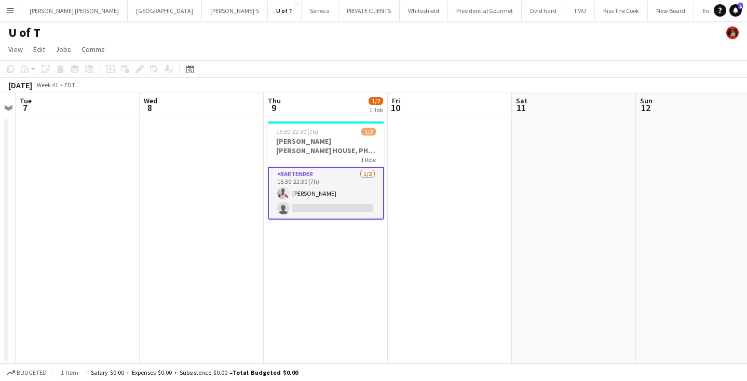
click at [10, 8] on app-icon "Menu" at bounding box center [10, 10] width 8 height 8
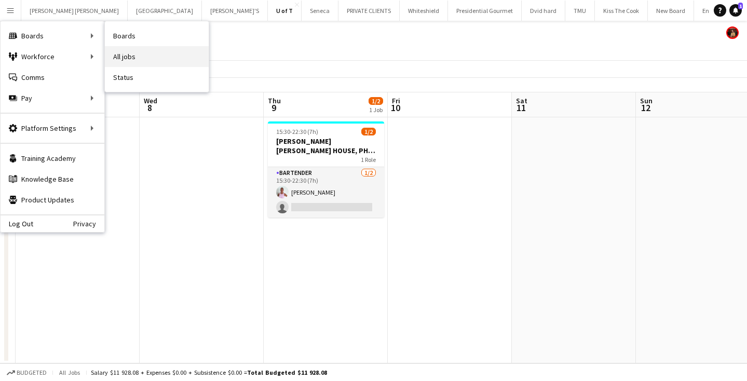
click at [132, 60] on link "All jobs" at bounding box center [157, 56] width 104 height 21
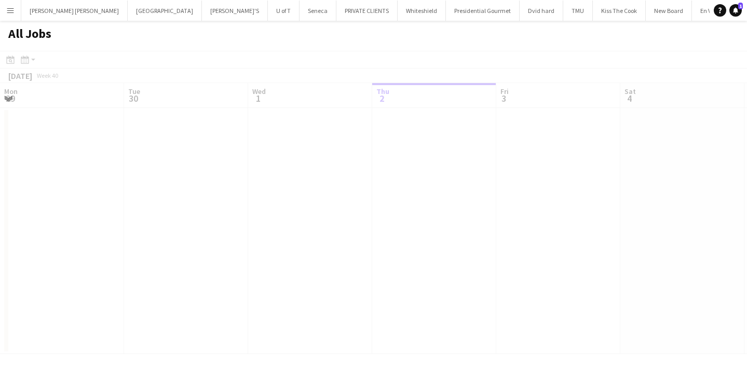
scroll to position [0, 248]
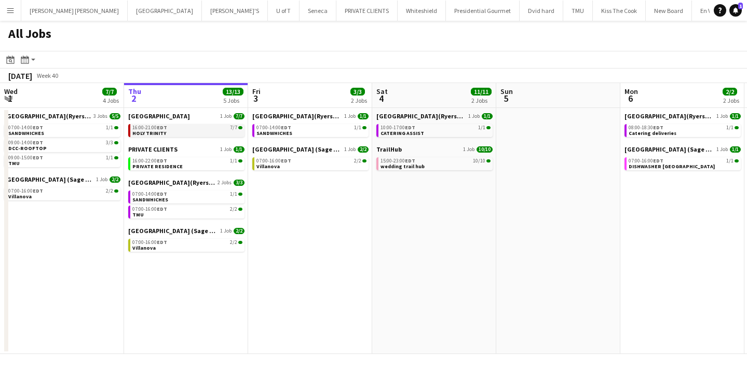
click at [168, 130] on div "16:00-21:00 EDT 7/7" at bounding box center [187, 127] width 110 height 5
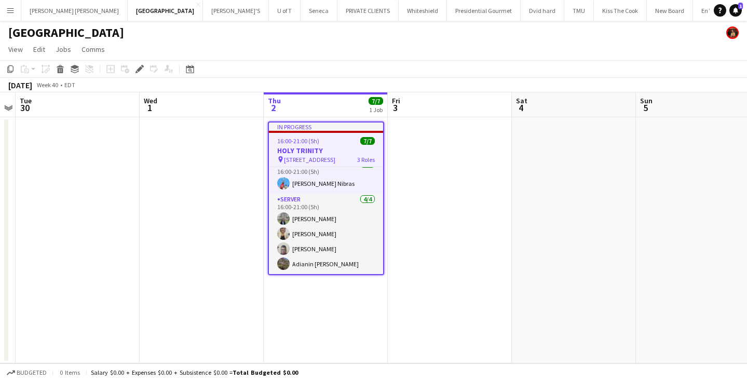
click at [8, 9] on app-icon "Menu" at bounding box center [10, 10] width 8 height 8
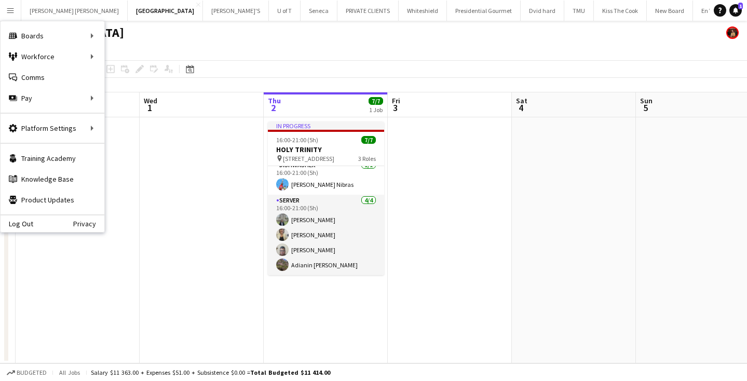
scroll to position [57, 0]
click at [145, 100] on link "Approvals" at bounding box center [157, 98] width 104 height 21
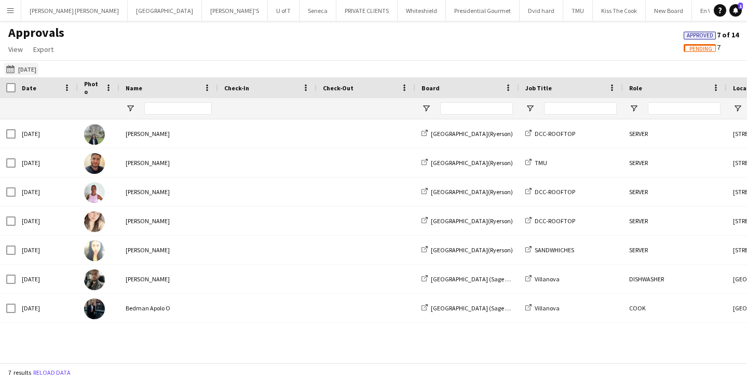
click at [6, 66] on button "Yesterday Yesterday" at bounding box center [21, 69] width 34 height 12
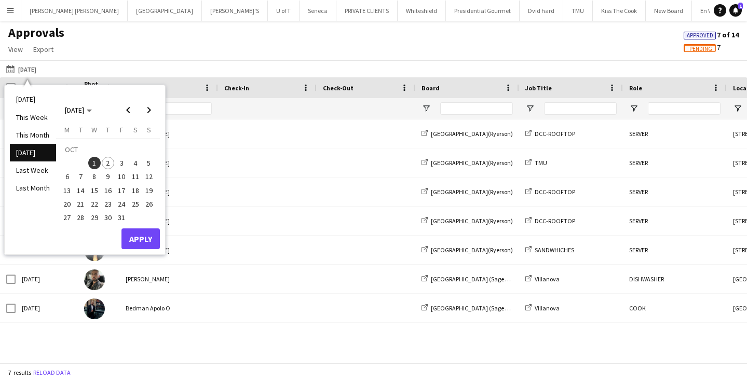
click at [108, 165] on span "2" at bounding box center [108, 163] width 12 height 12
click at [150, 238] on button "Apply" at bounding box center [141, 239] width 38 height 21
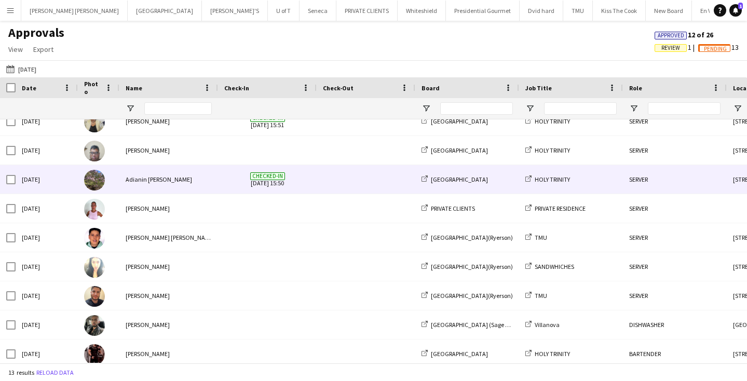
scroll to position [107, 0]
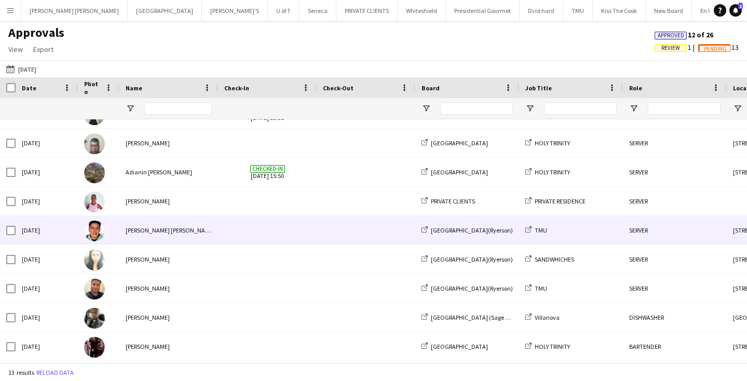
click at [248, 230] on span at bounding box center [267, 230] width 86 height 29
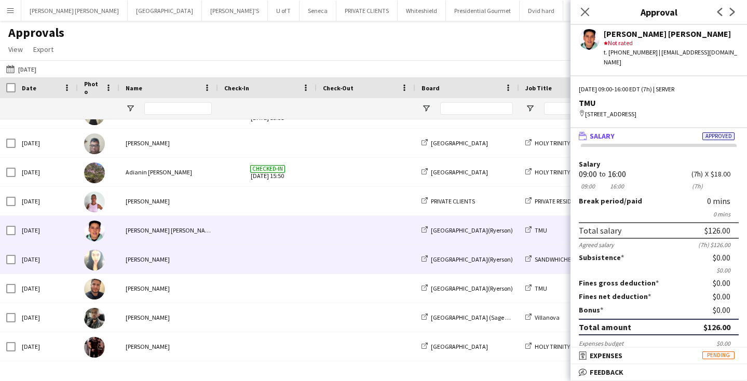
click at [241, 255] on span at bounding box center [267, 259] width 86 height 29
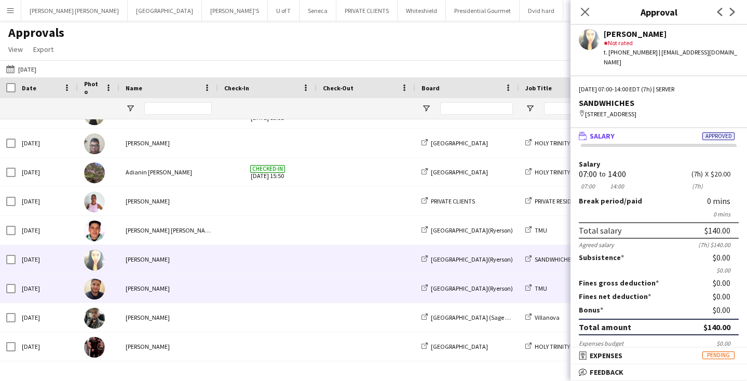
click at [181, 287] on div "[PERSON_NAME]" at bounding box center [168, 288] width 99 height 29
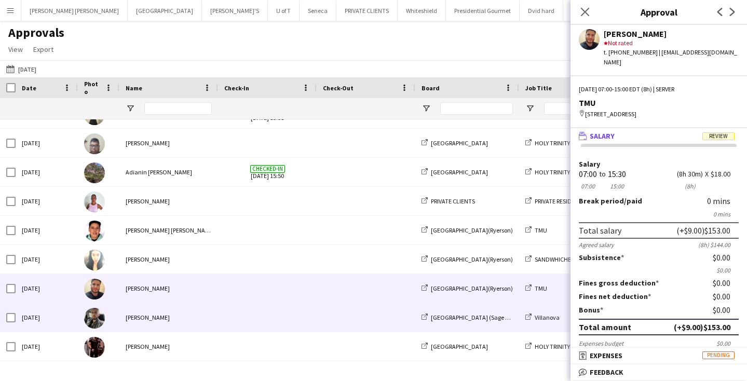
click at [194, 319] on div "[PERSON_NAME]" at bounding box center [168, 317] width 99 height 29
click at [183, 284] on div "[PERSON_NAME]" at bounding box center [168, 288] width 99 height 29
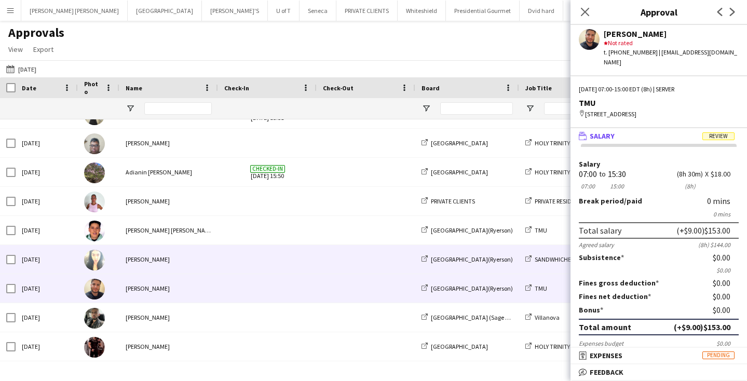
click at [178, 261] on div "[PERSON_NAME]" at bounding box center [168, 259] width 99 height 29
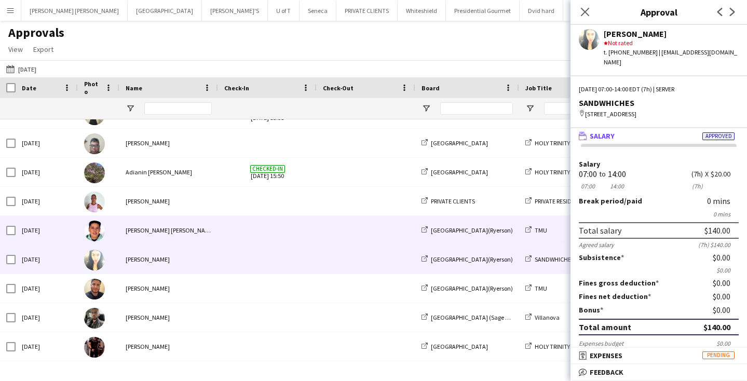
click at [191, 236] on div "Rodolfo Sebastián López" at bounding box center [168, 230] width 99 height 29
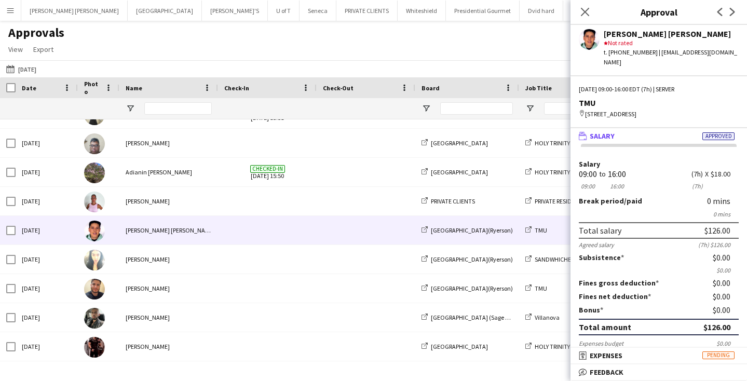
click at [10, 8] on app-icon "Menu" at bounding box center [10, 10] width 8 height 8
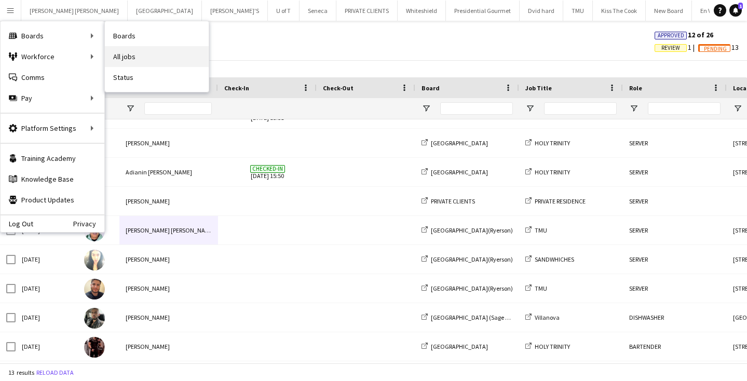
click at [131, 53] on link "All jobs" at bounding box center [157, 56] width 104 height 21
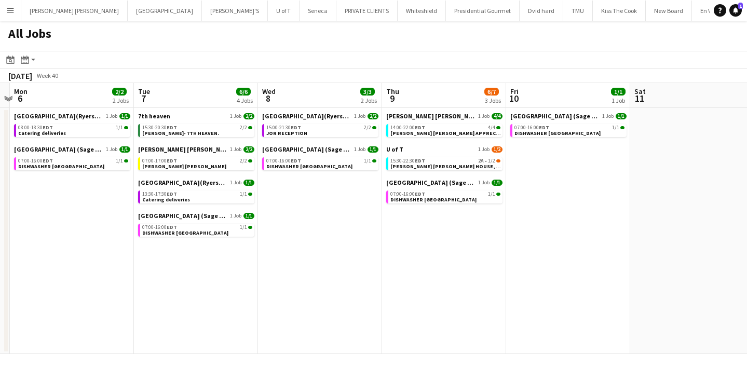
scroll to position [0, 372]
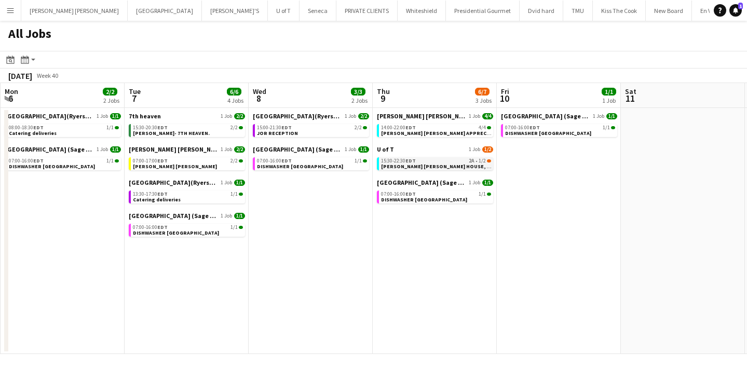
click at [428, 159] on div "15:30-22:30 EDT 2A • 1/2" at bounding box center [436, 160] width 110 height 5
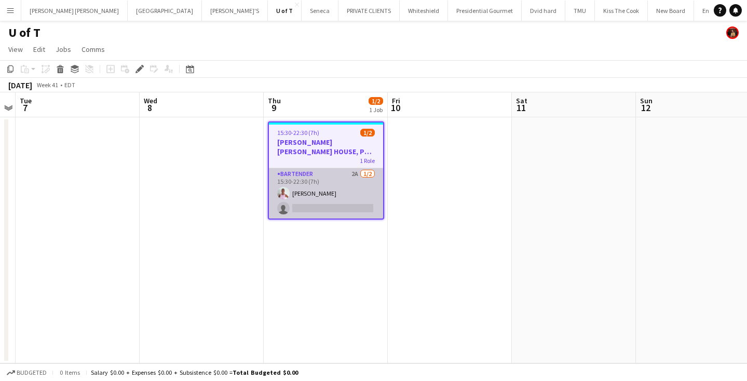
click at [323, 208] on app-card-role "BARTENDER 2A [DATE] 15:30-22:30 (7h) [PERSON_NAME] single-neutral-actions" at bounding box center [326, 193] width 114 height 50
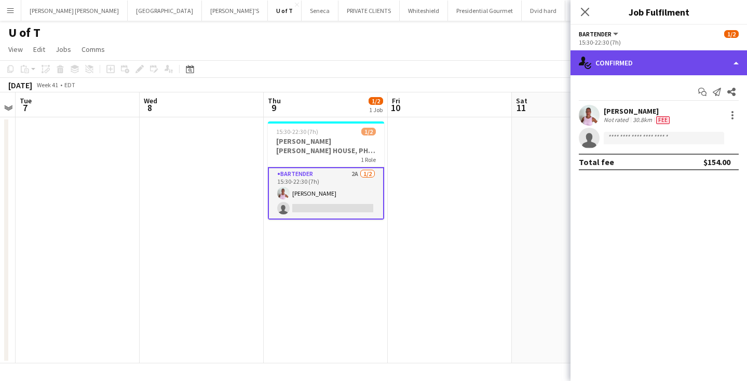
click at [636, 58] on div "single-neutral-actions-check-2 Confirmed" at bounding box center [659, 62] width 177 height 25
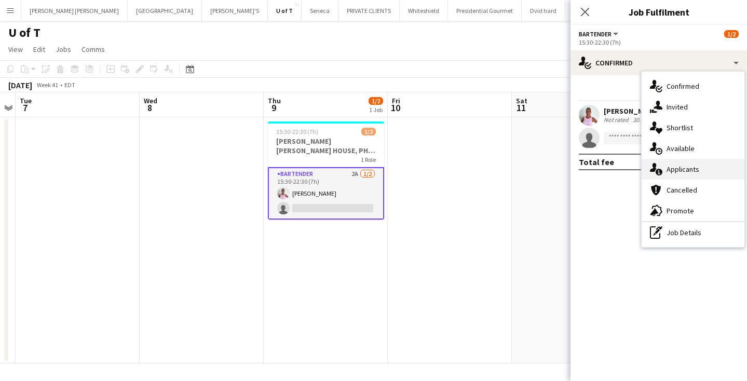
click at [725, 159] on div "single-neutral-actions-information Applicants" at bounding box center [693, 169] width 103 height 21
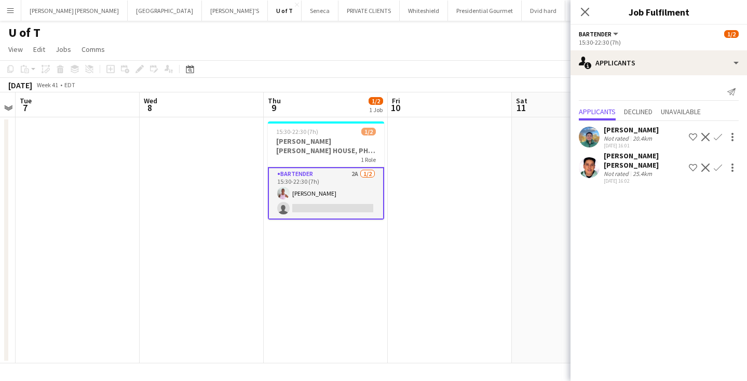
click at [717, 135] on app-icon "Confirm" at bounding box center [718, 137] width 8 height 8
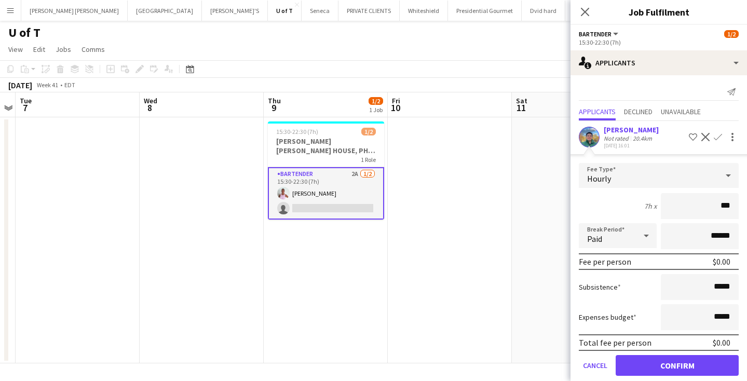
type input "**"
type input "***"
click at [654, 363] on button "Confirm" at bounding box center [677, 365] width 123 height 21
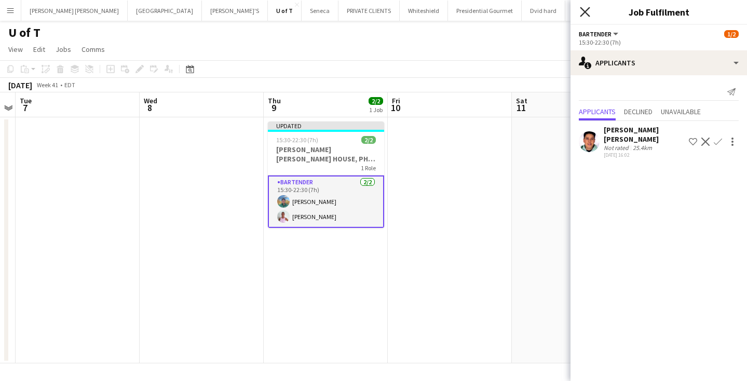
click at [583, 11] on icon "Close pop-in" at bounding box center [585, 12] width 10 height 10
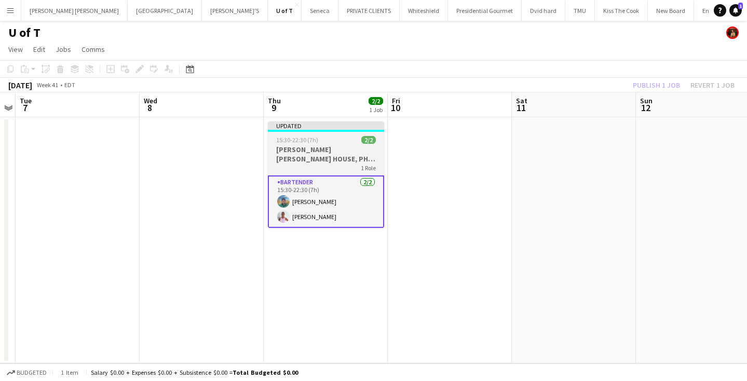
click at [324, 140] on div "15:30-22:30 (7h) 2/2" at bounding box center [326, 140] width 116 height 8
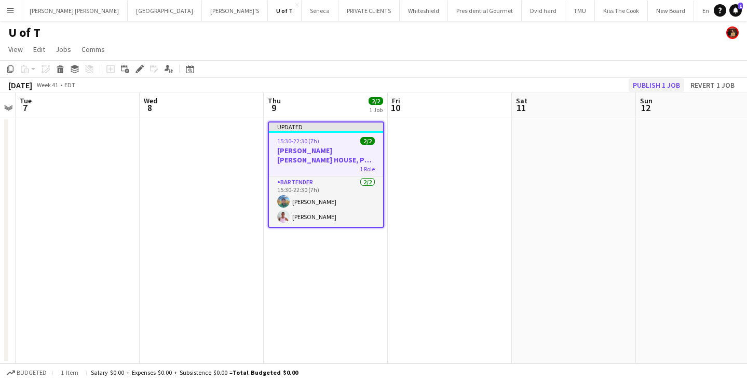
click at [661, 83] on button "Publish 1 job" at bounding box center [657, 85] width 56 height 14
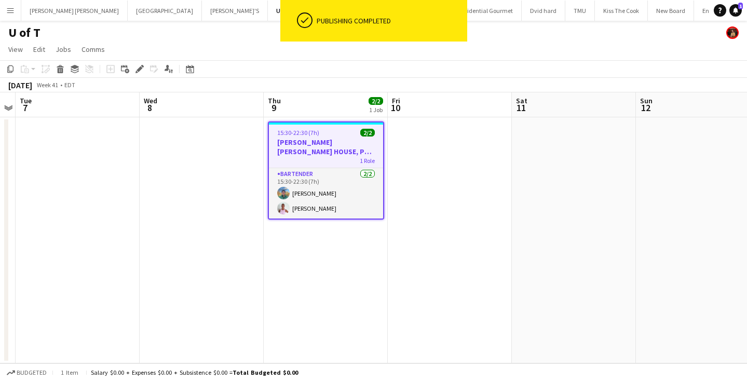
click at [9, 11] on app-icon "Menu" at bounding box center [10, 10] width 8 height 8
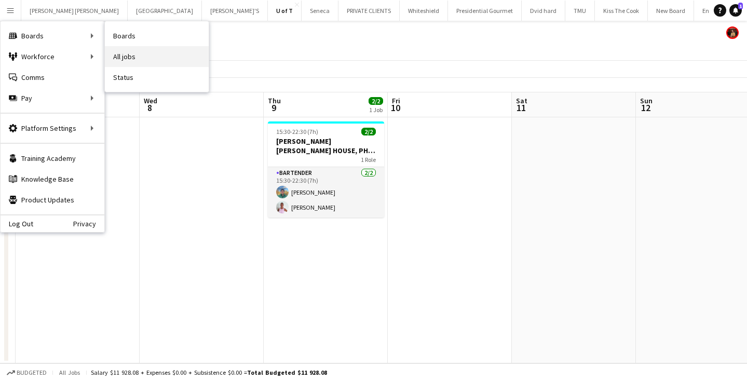
click at [145, 52] on link "All jobs" at bounding box center [157, 56] width 104 height 21
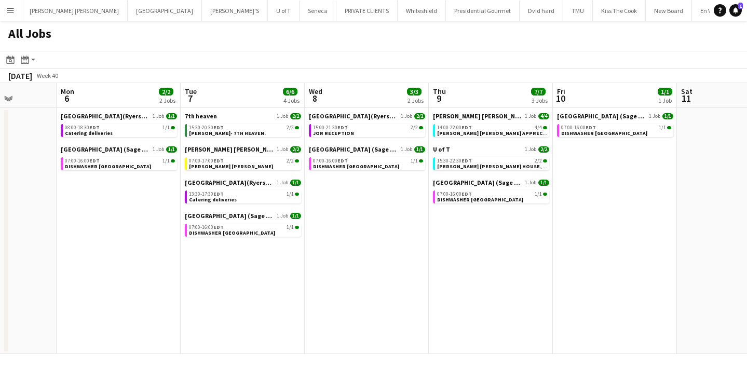
scroll to position [0, 326]
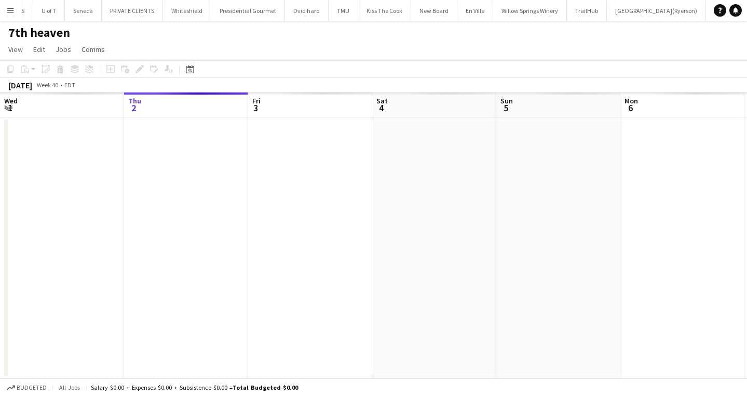
scroll to position [0, 261]
click at [8, 11] on app-icon "Menu" at bounding box center [10, 10] width 8 height 8
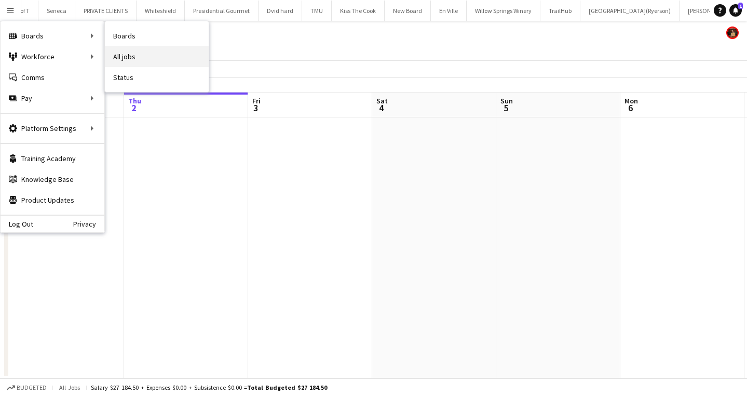
click at [140, 51] on link "All jobs" at bounding box center [157, 56] width 104 height 21
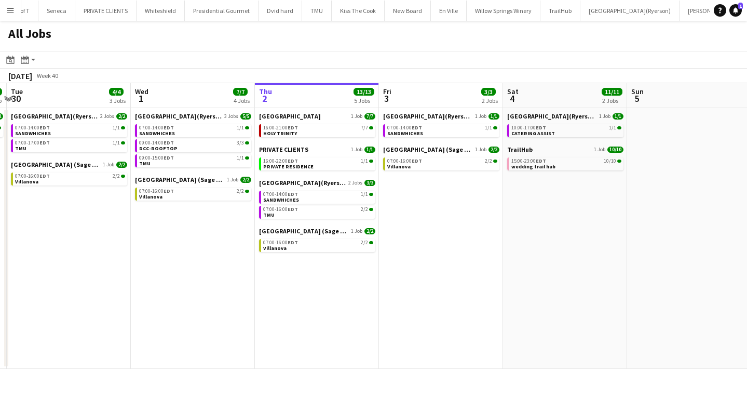
scroll to position [0, 368]
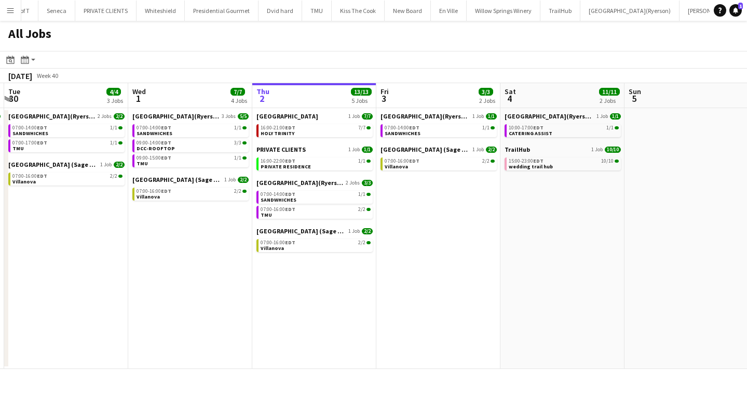
click at [8, 10] on app-icon "Menu" at bounding box center [10, 10] width 8 height 8
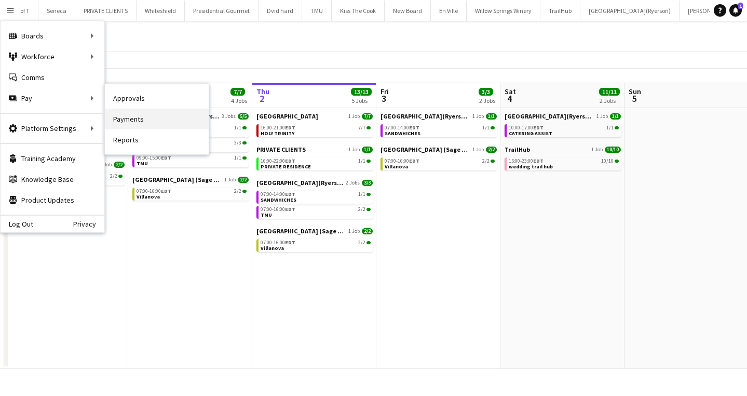
click at [135, 117] on link "Payments" at bounding box center [157, 119] width 104 height 21
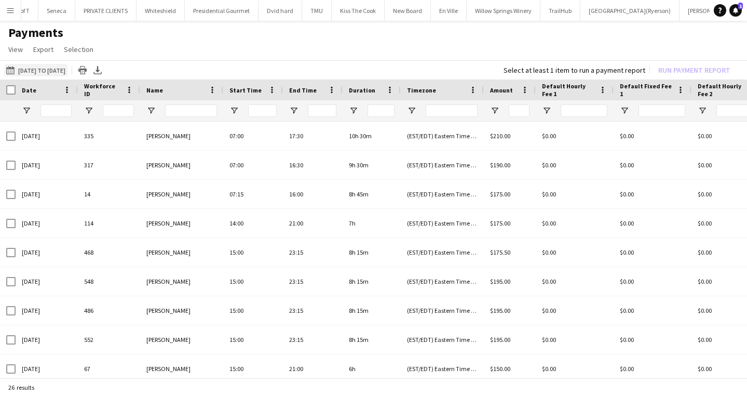
click at [11, 70] on app-icon "[DATE] to [DATE]" at bounding box center [12, 70] width 12 height 8
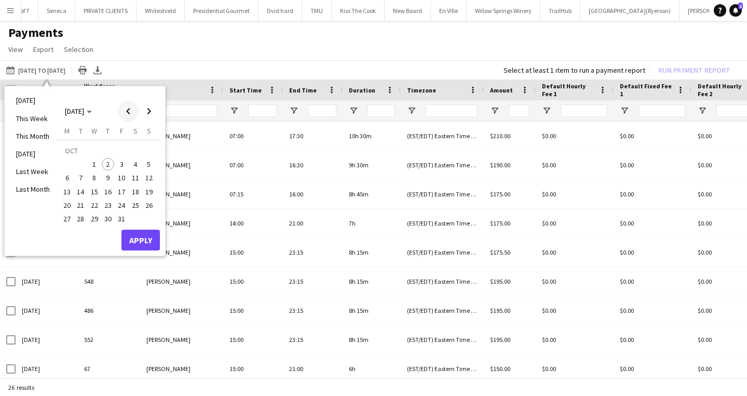
click at [128, 107] on span "Previous month" at bounding box center [128, 111] width 21 height 21
click at [69, 188] on span "15" at bounding box center [67, 191] width 12 height 12
click at [148, 111] on span "Next month" at bounding box center [149, 111] width 21 height 21
click at [96, 164] on span "1" at bounding box center [94, 164] width 12 height 12
click at [152, 233] on button "Apply" at bounding box center [141, 240] width 38 height 21
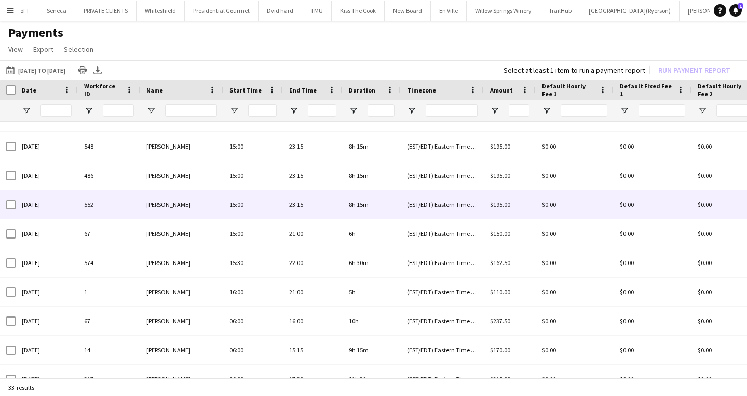
scroll to position [144, 0]
